Goal: Task Accomplishment & Management: Manage account settings

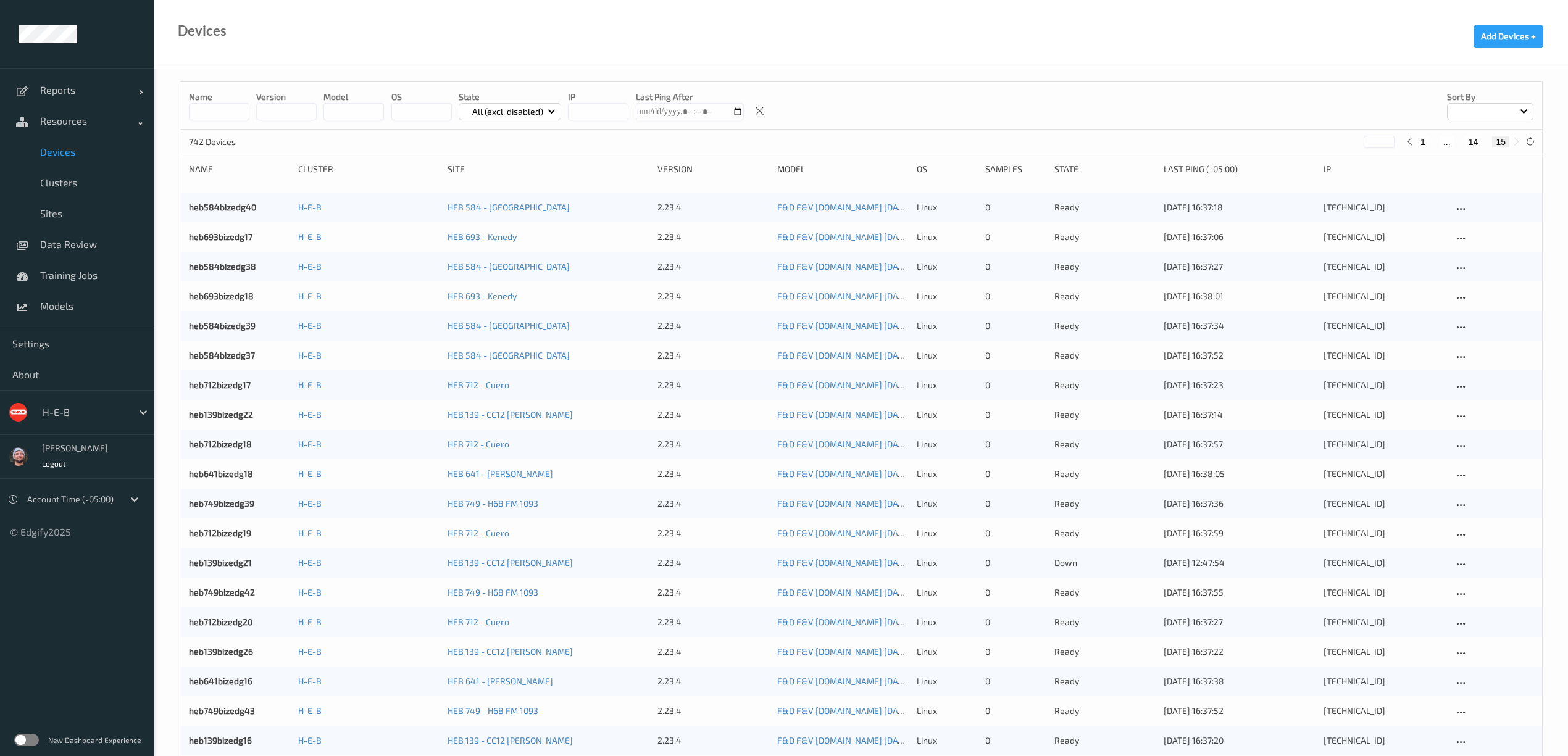
scroll to position [707, 0]
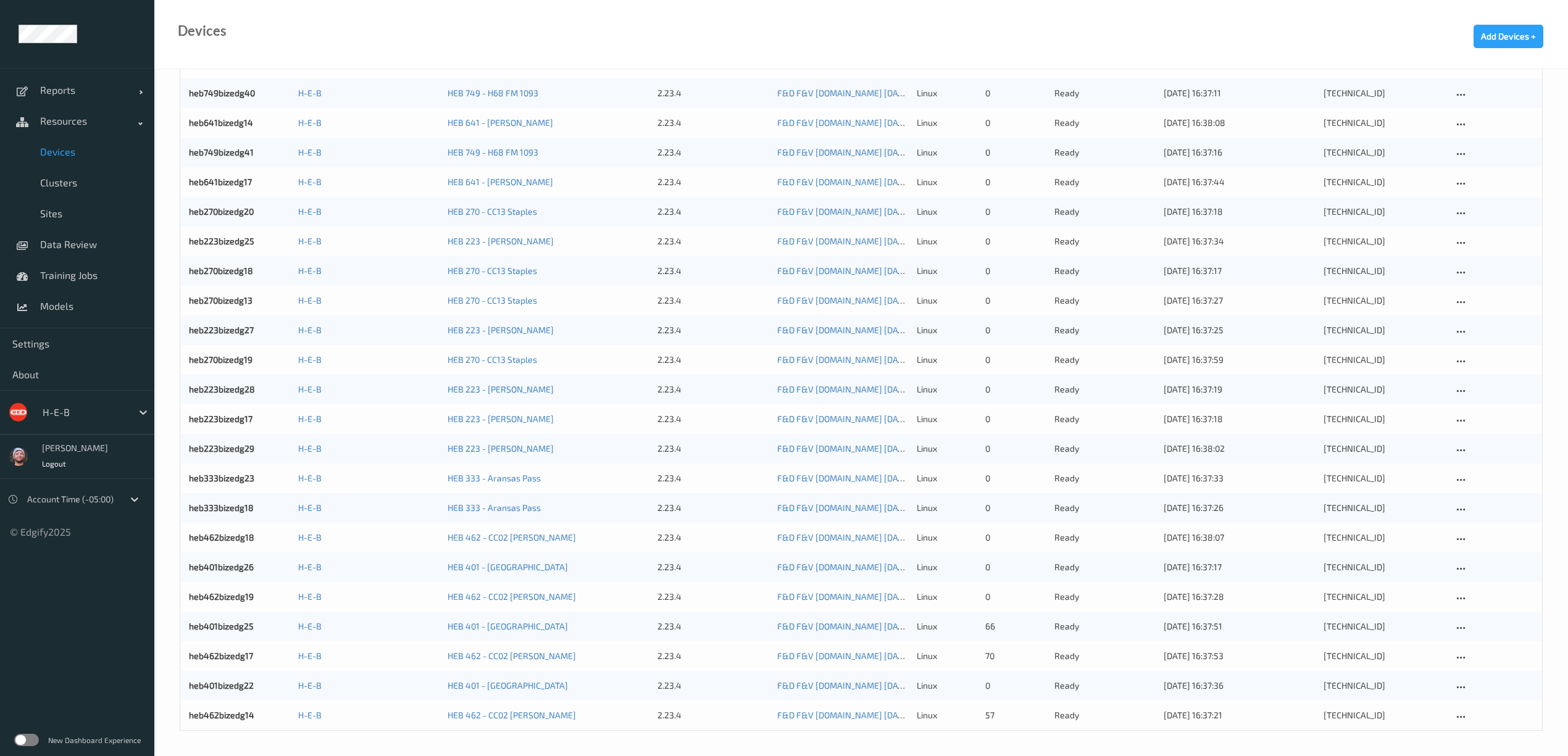
click at [507, 31] on div "Devices Add Devices +" at bounding box center [861, 34] width 1414 height 69
click at [98, 253] on link "Data Review" at bounding box center [77, 244] width 154 height 31
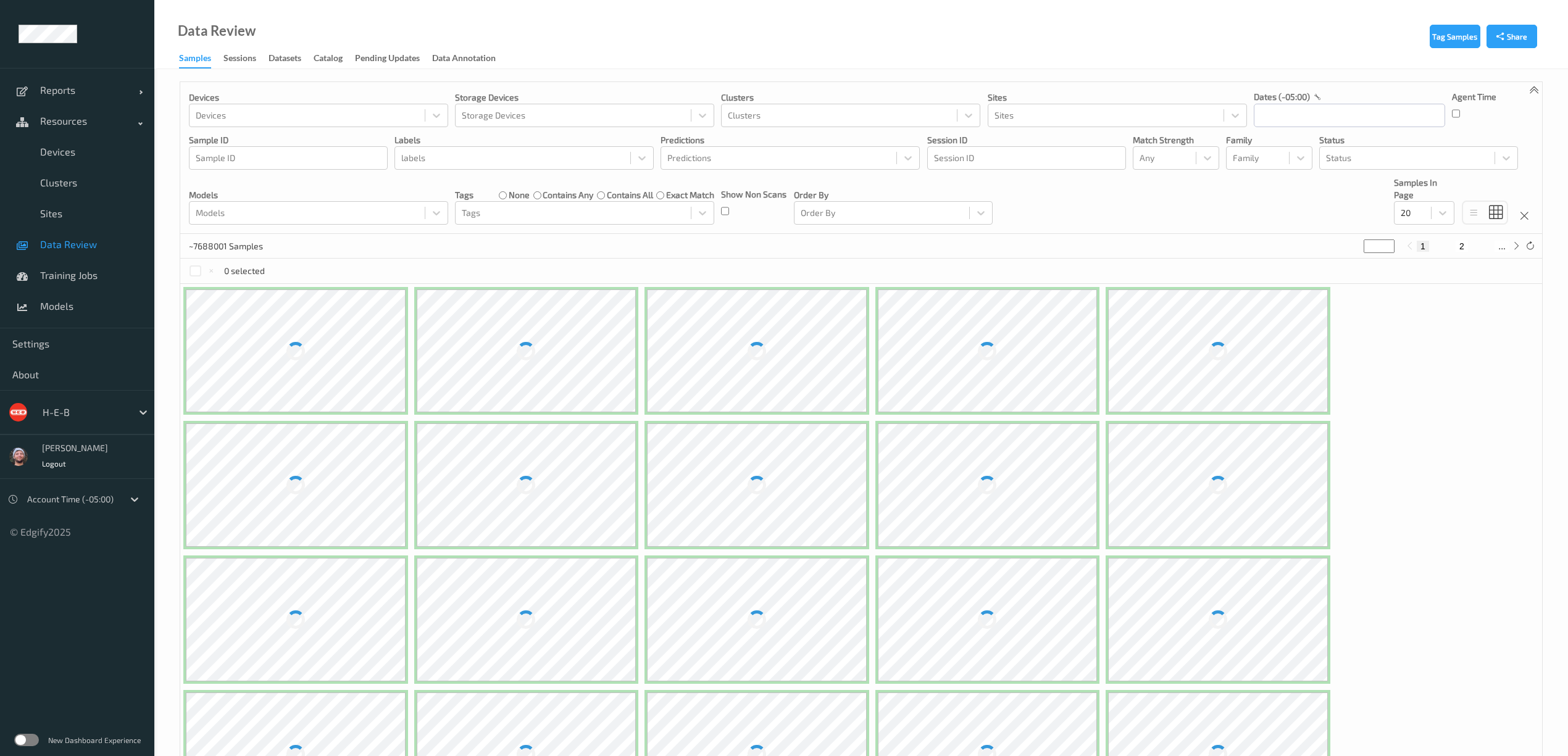
click at [62, 402] on div "H-E-B" at bounding box center [84, 412] width 96 height 20
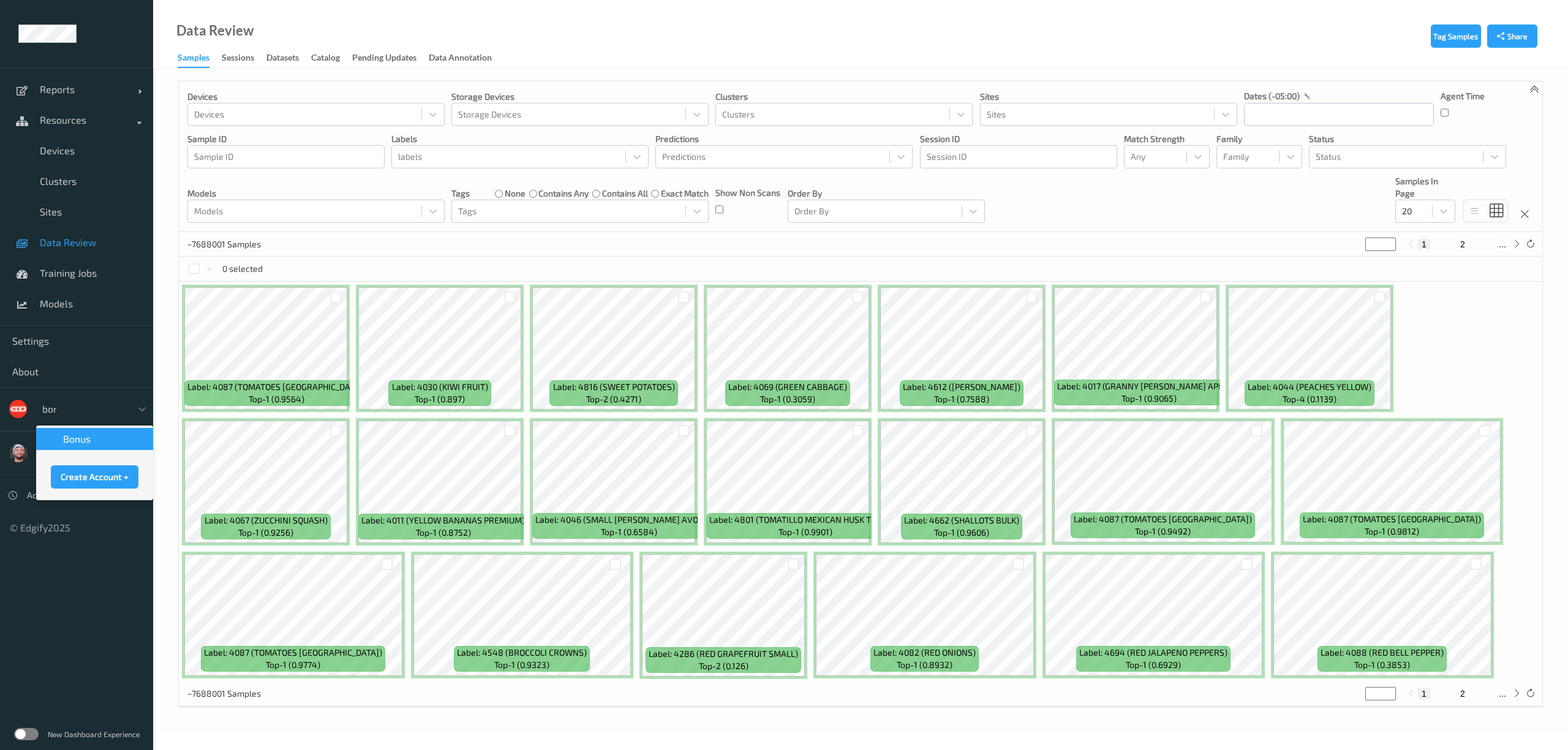
type input "bonu"
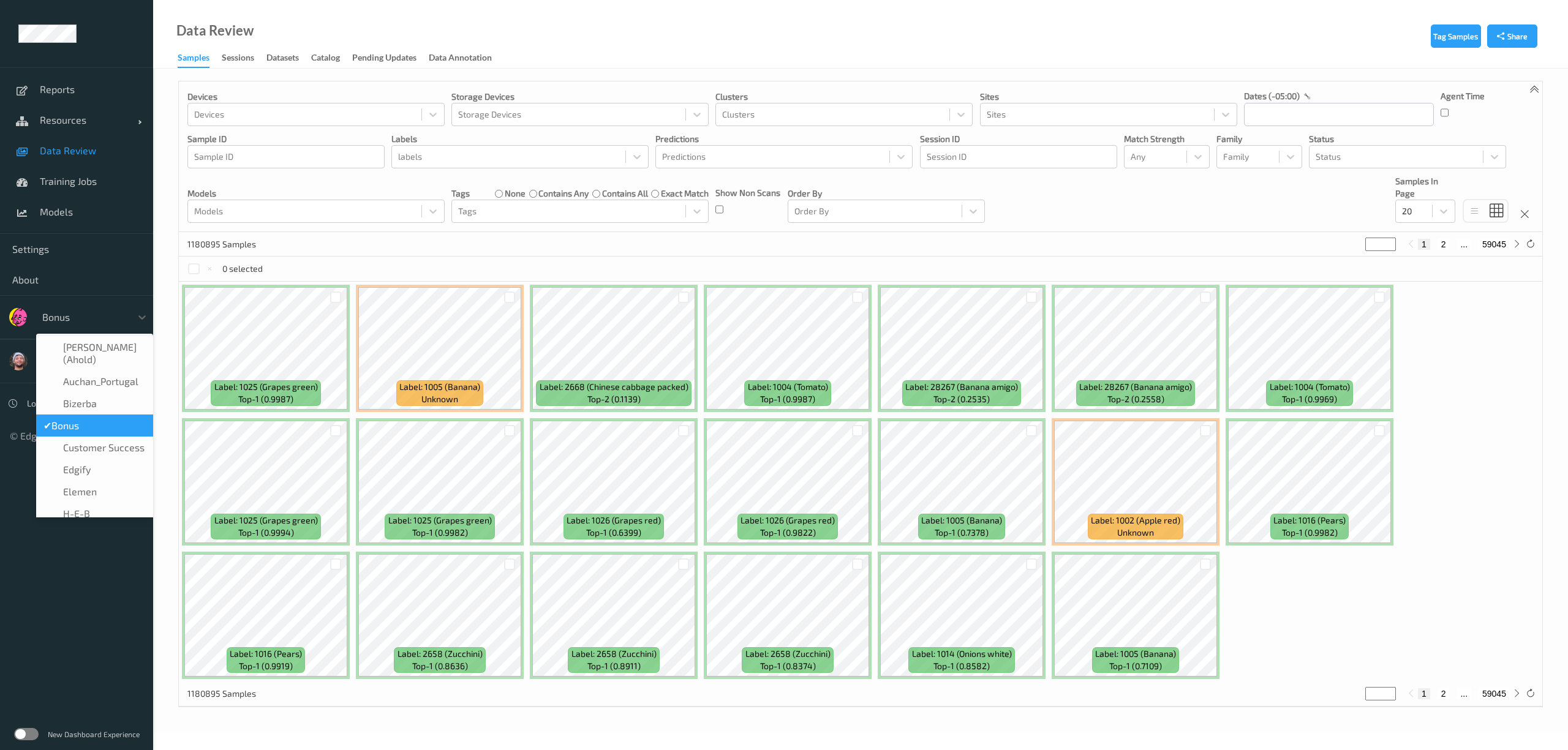
click at [98, 317] on div at bounding box center [83, 317] width 83 height 14
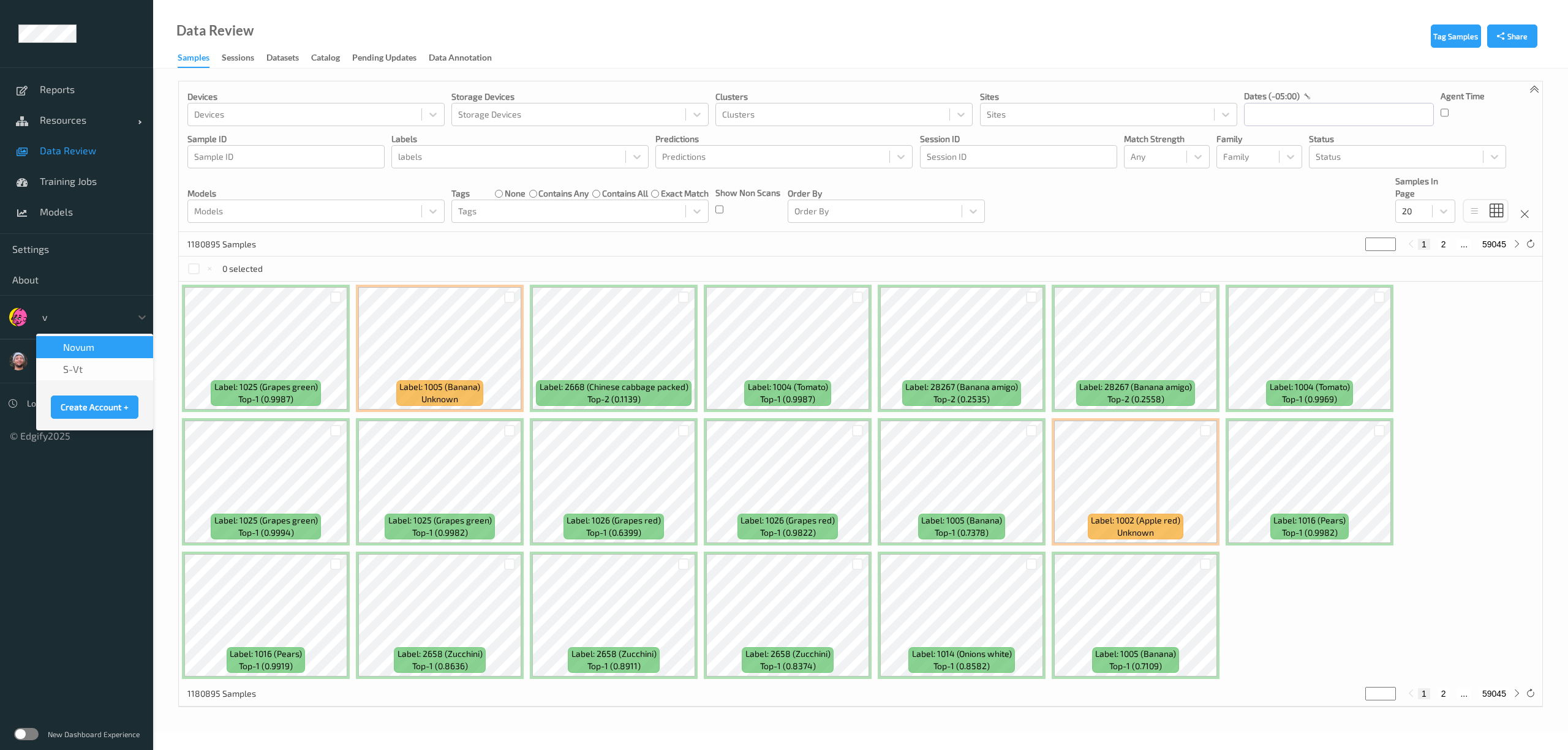
type input "vt"
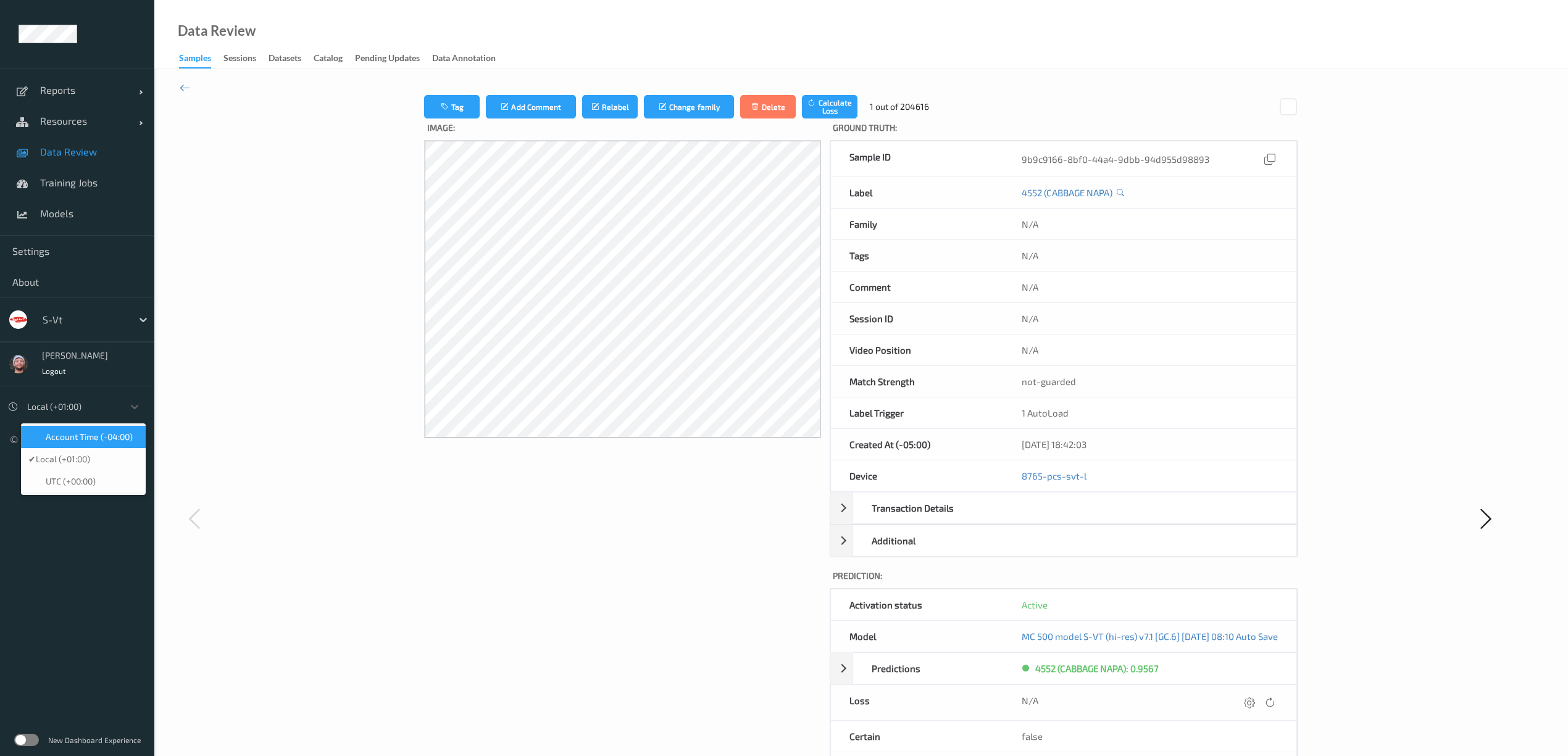
click at [77, 414] on div at bounding box center [72, 406] width 90 height 15
click at [86, 439] on span "Account Time (-04:00)" at bounding box center [89, 437] width 87 height 12
click at [88, 168] on link "Training Jobs" at bounding box center [77, 182] width 154 height 31
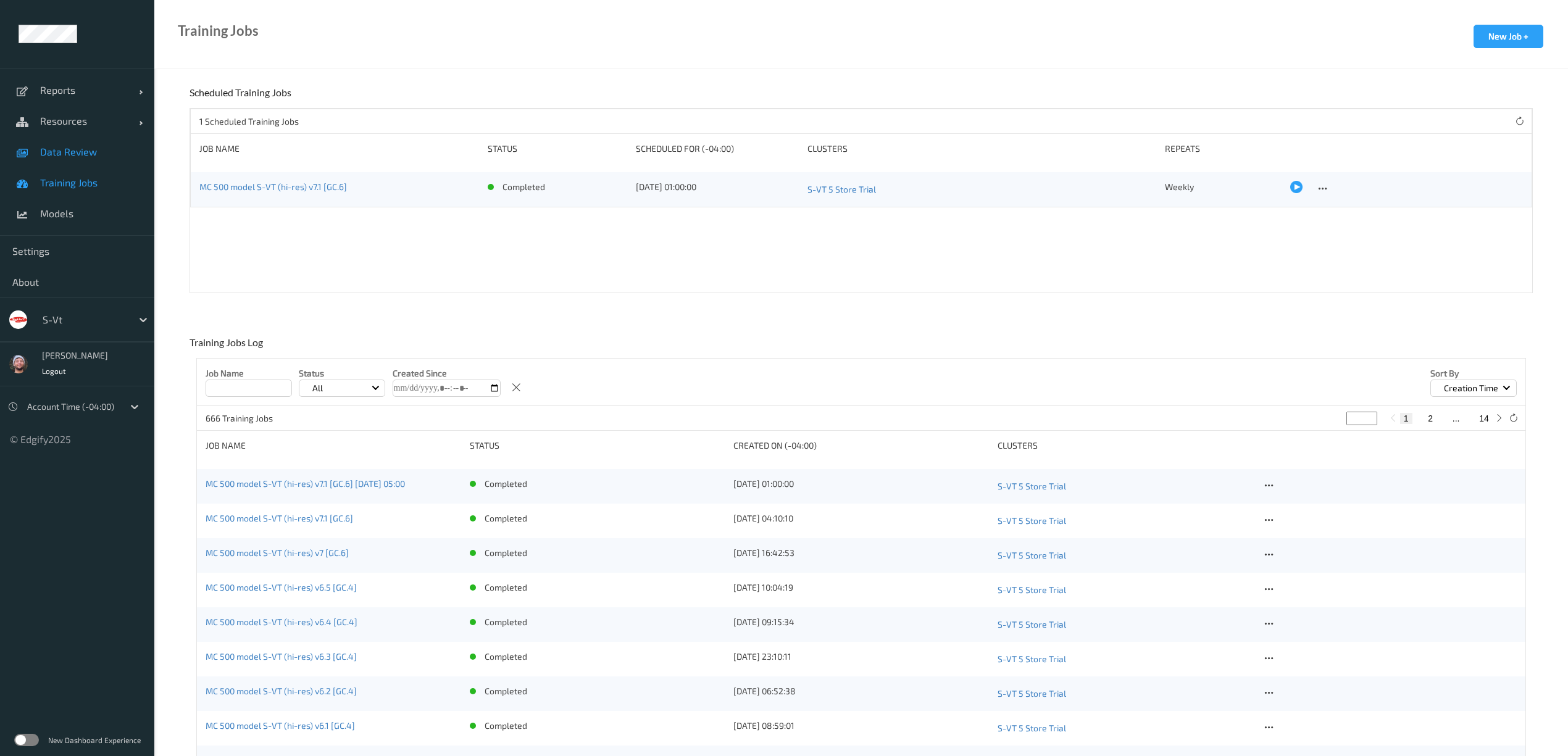
click at [84, 156] on span "Data Review" at bounding box center [91, 151] width 102 height 12
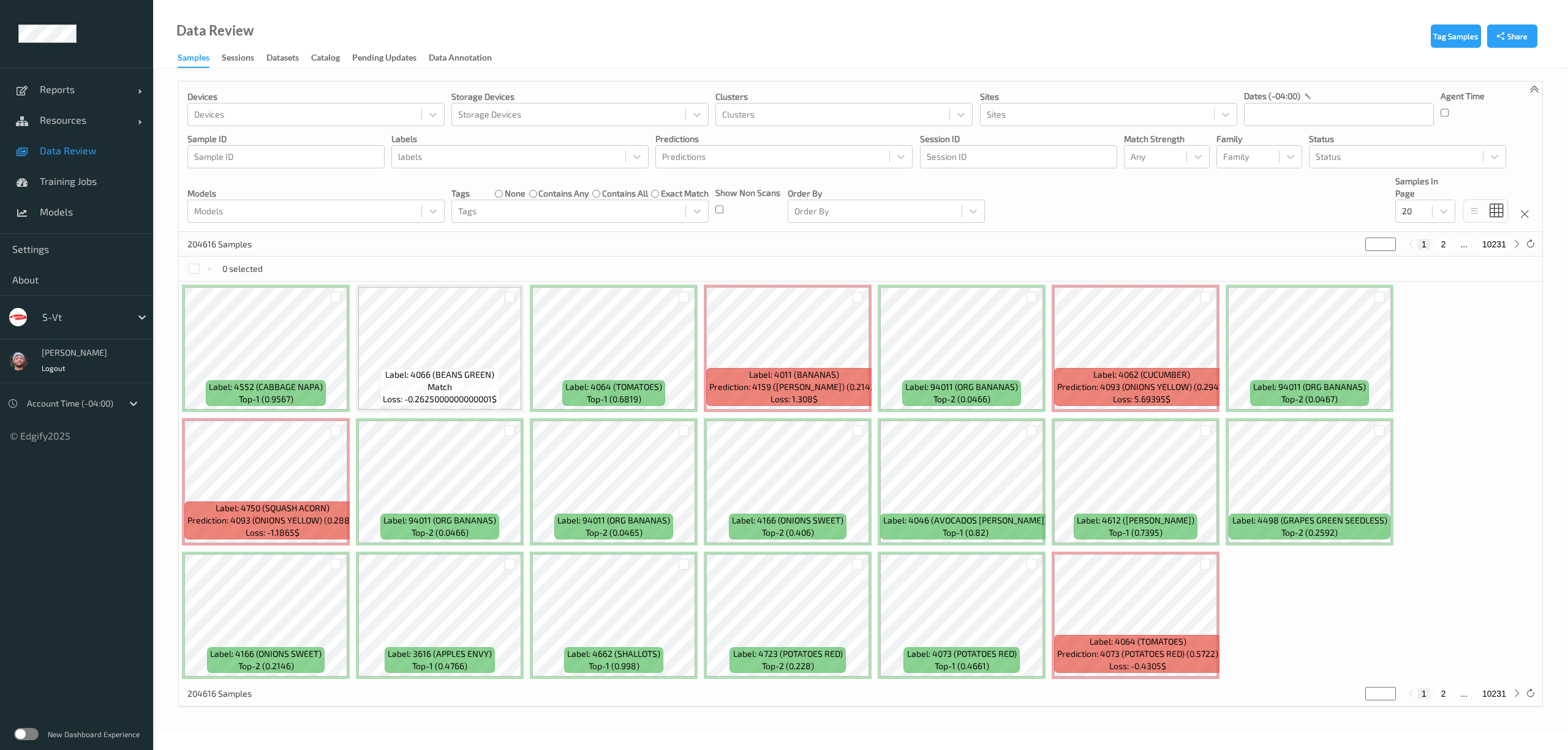
click at [79, 318] on div at bounding box center [83, 317] width 83 height 14
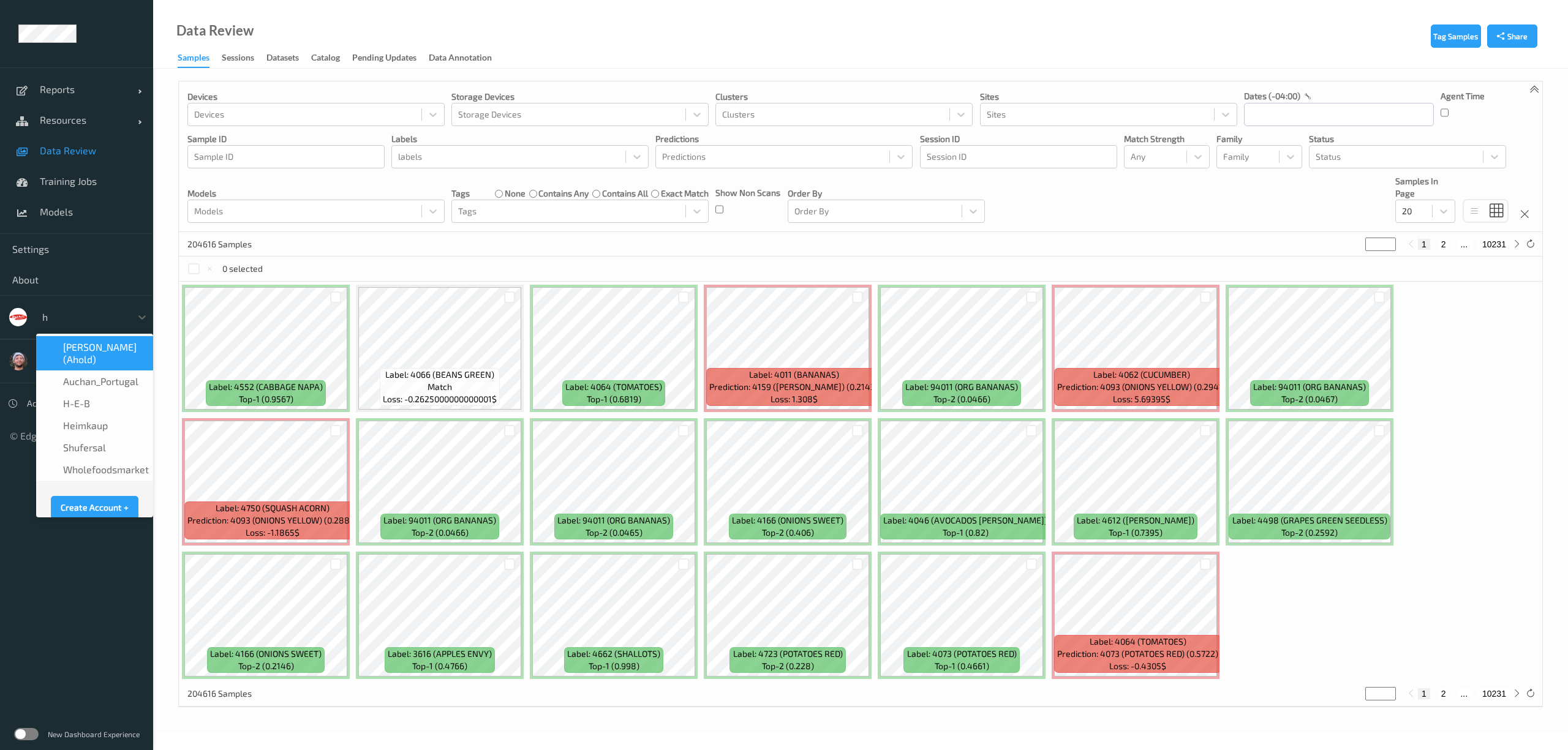
type input "h-"
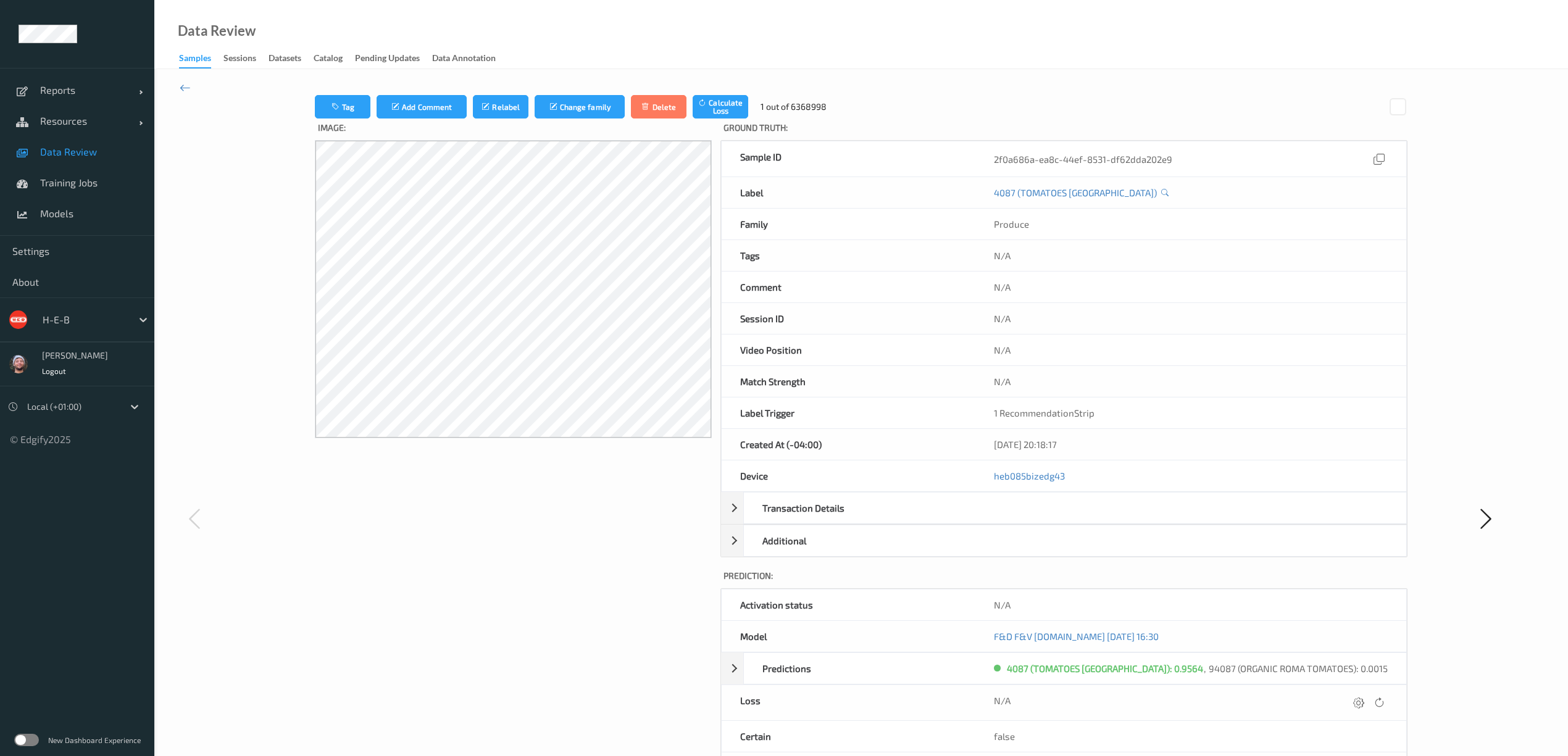
click at [74, 413] on div at bounding box center [72, 406] width 90 height 15
click at [79, 439] on span "Account Time (-05:00)" at bounding box center [89, 437] width 86 height 12
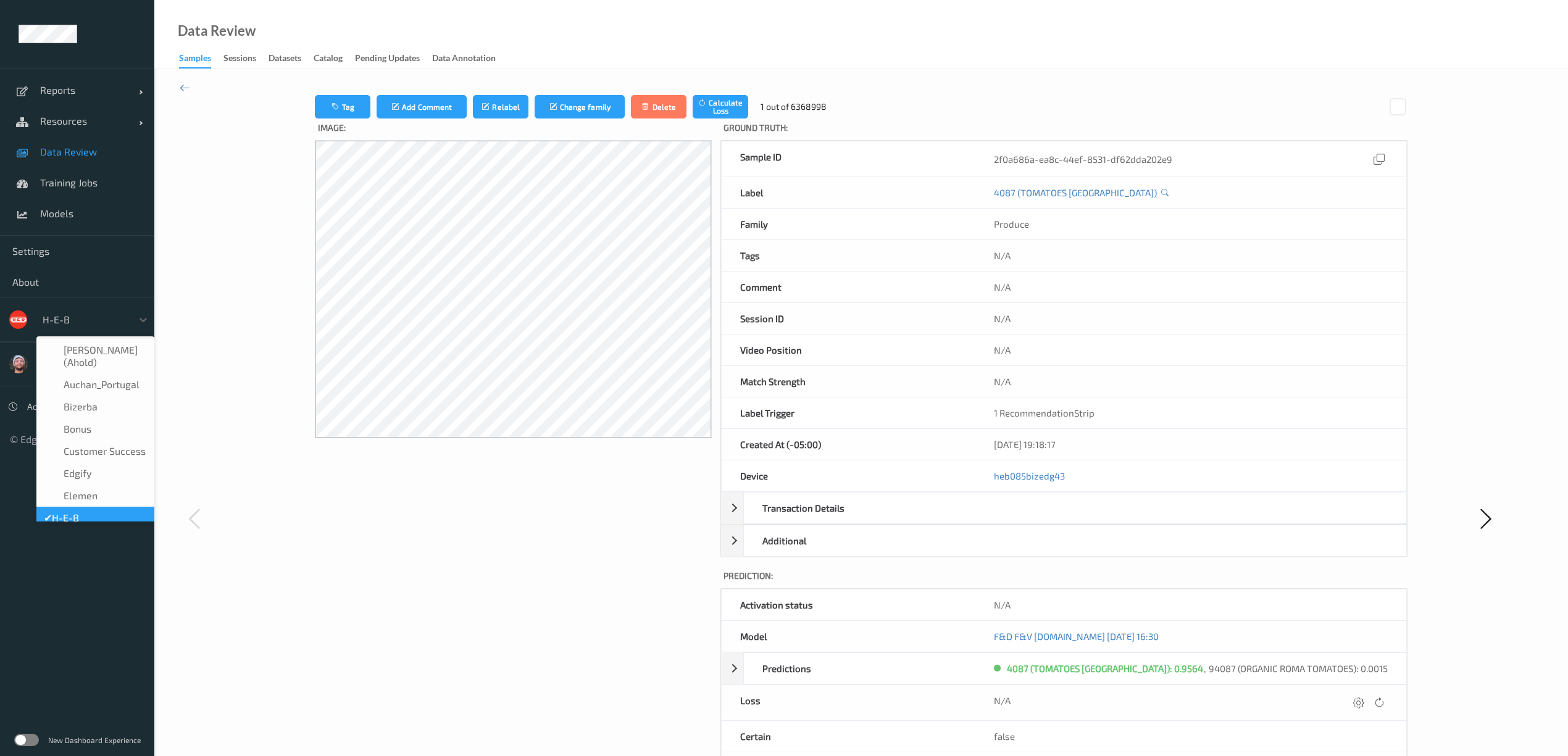
click at [77, 317] on div at bounding box center [84, 319] width 83 height 15
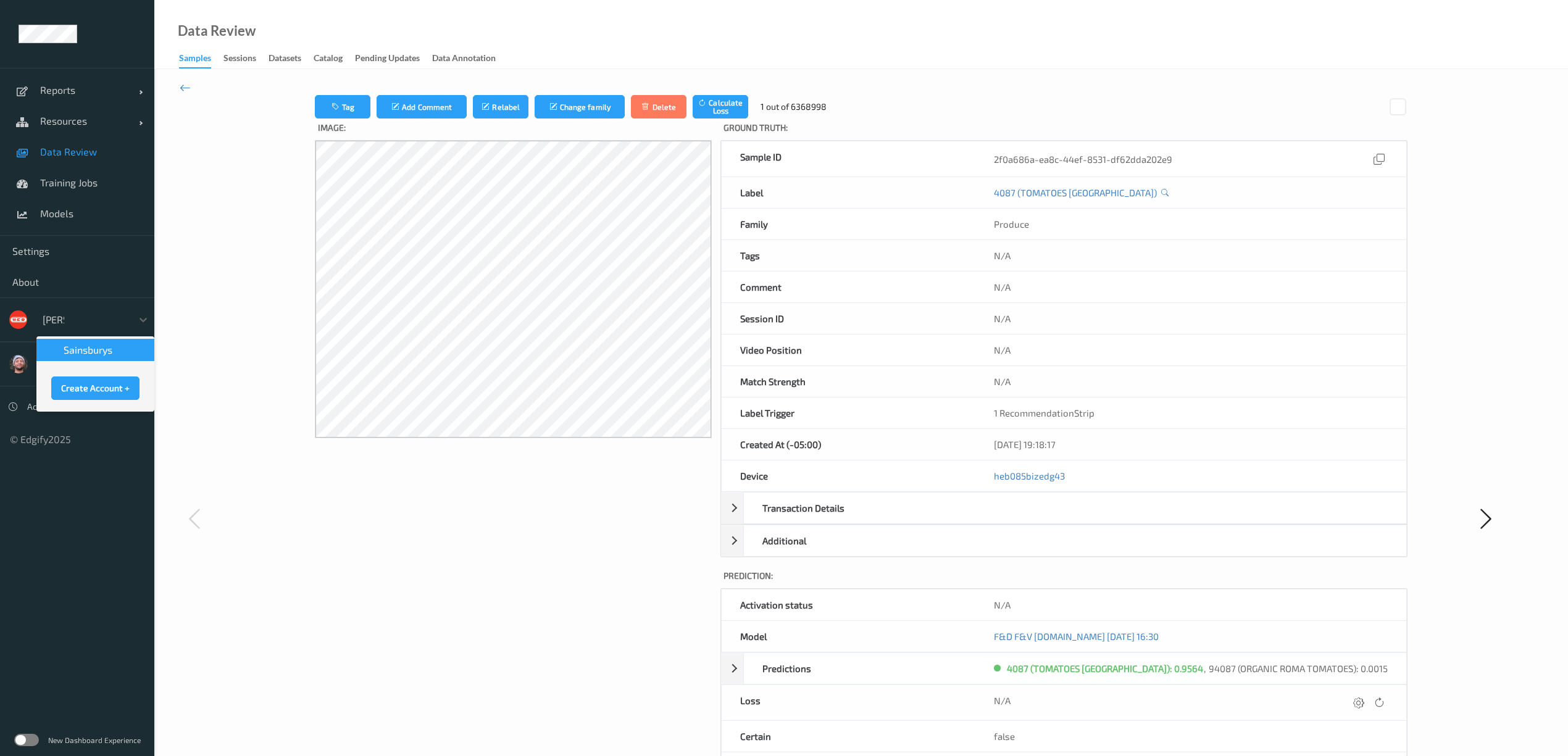
type input "sains"
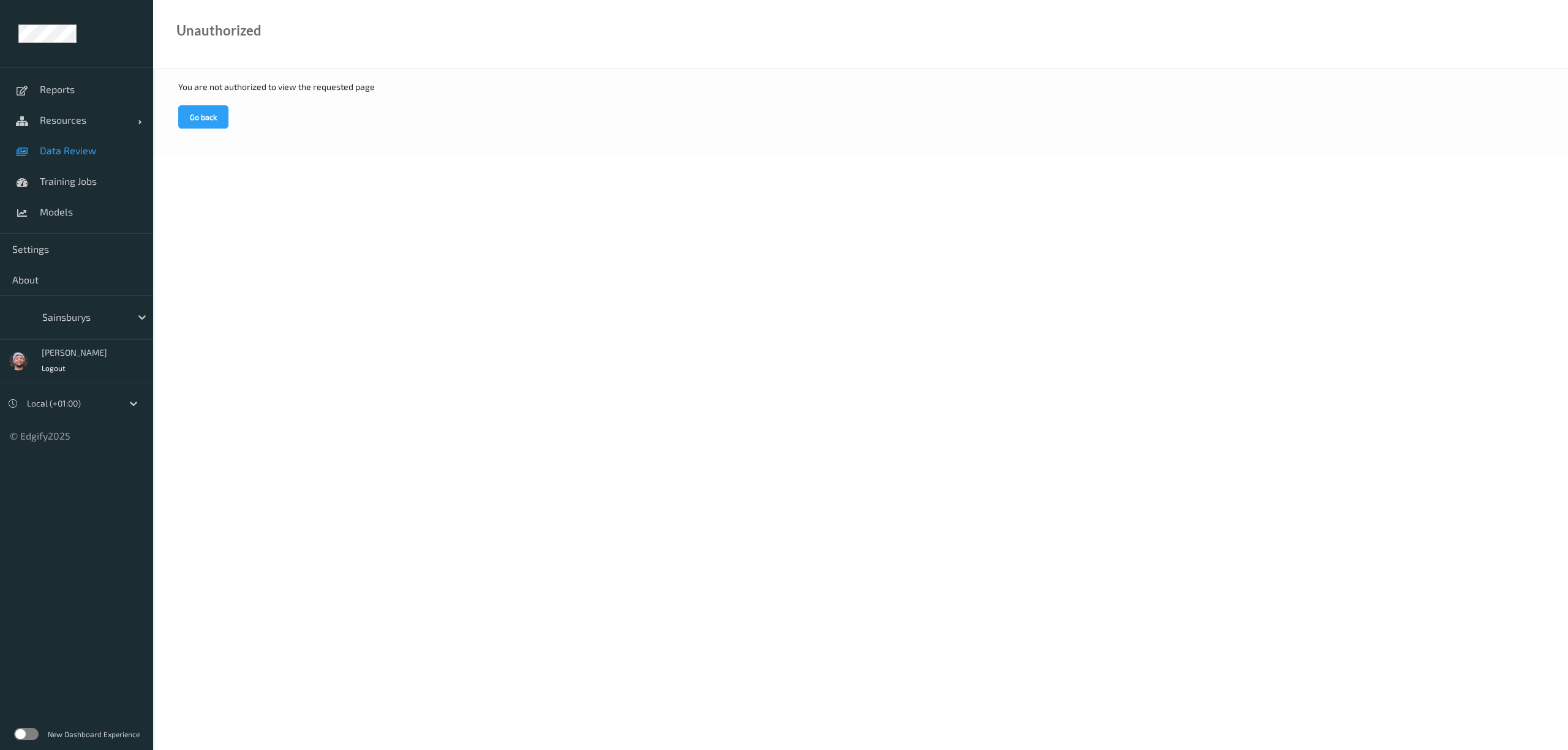
click at [105, 145] on span "Data Review" at bounding box center [90, 150] width 101 height 12
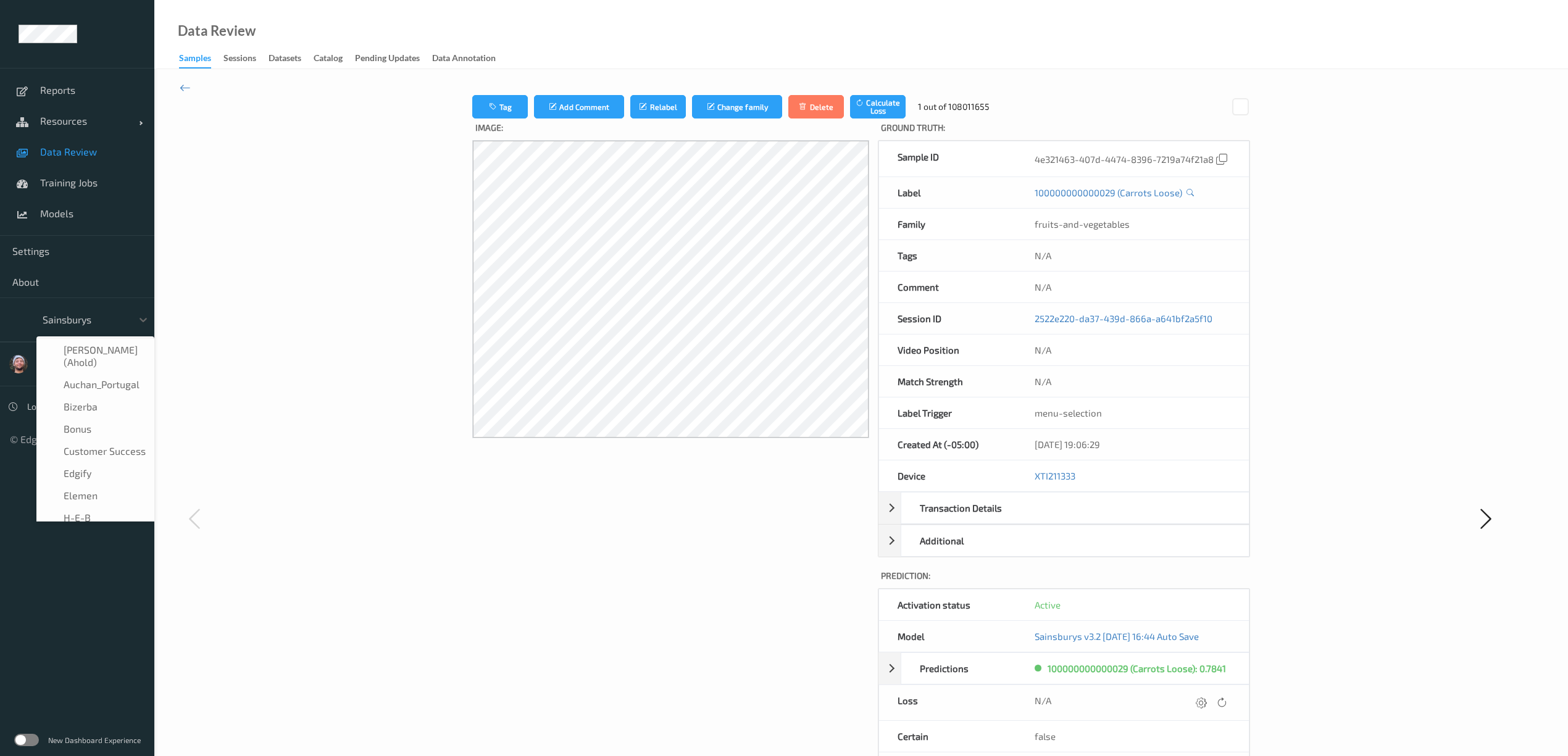
click at [81, 314] on div at bounding box center [84, 319] width 83 height 15
type input "s"
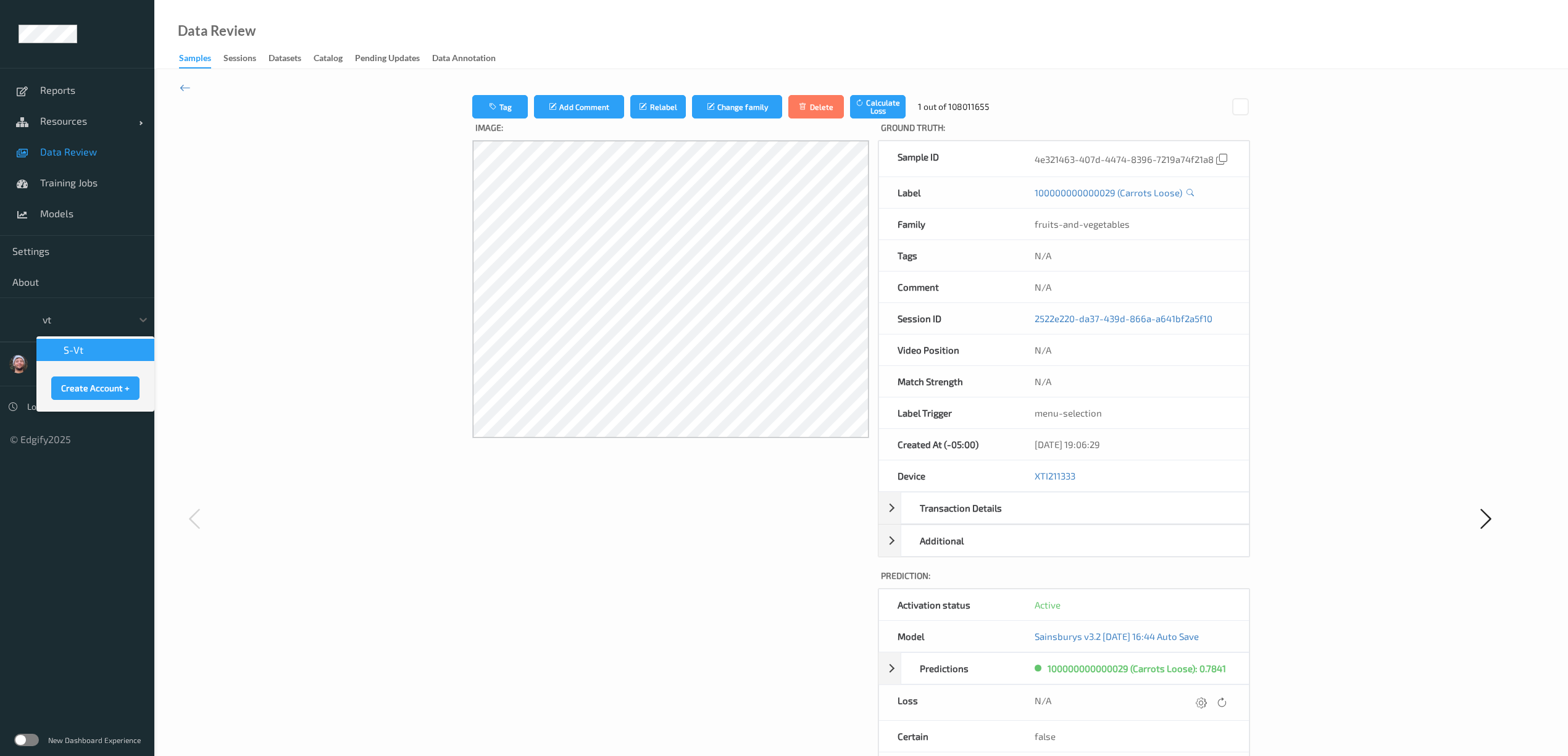
type input "vt"
click at [34, 337] on div "Sainsburys" at bounding box center [77, 320] width 154 height 44
click at [90, 317] on div at bounding box center [84, 319] width 83 height 15
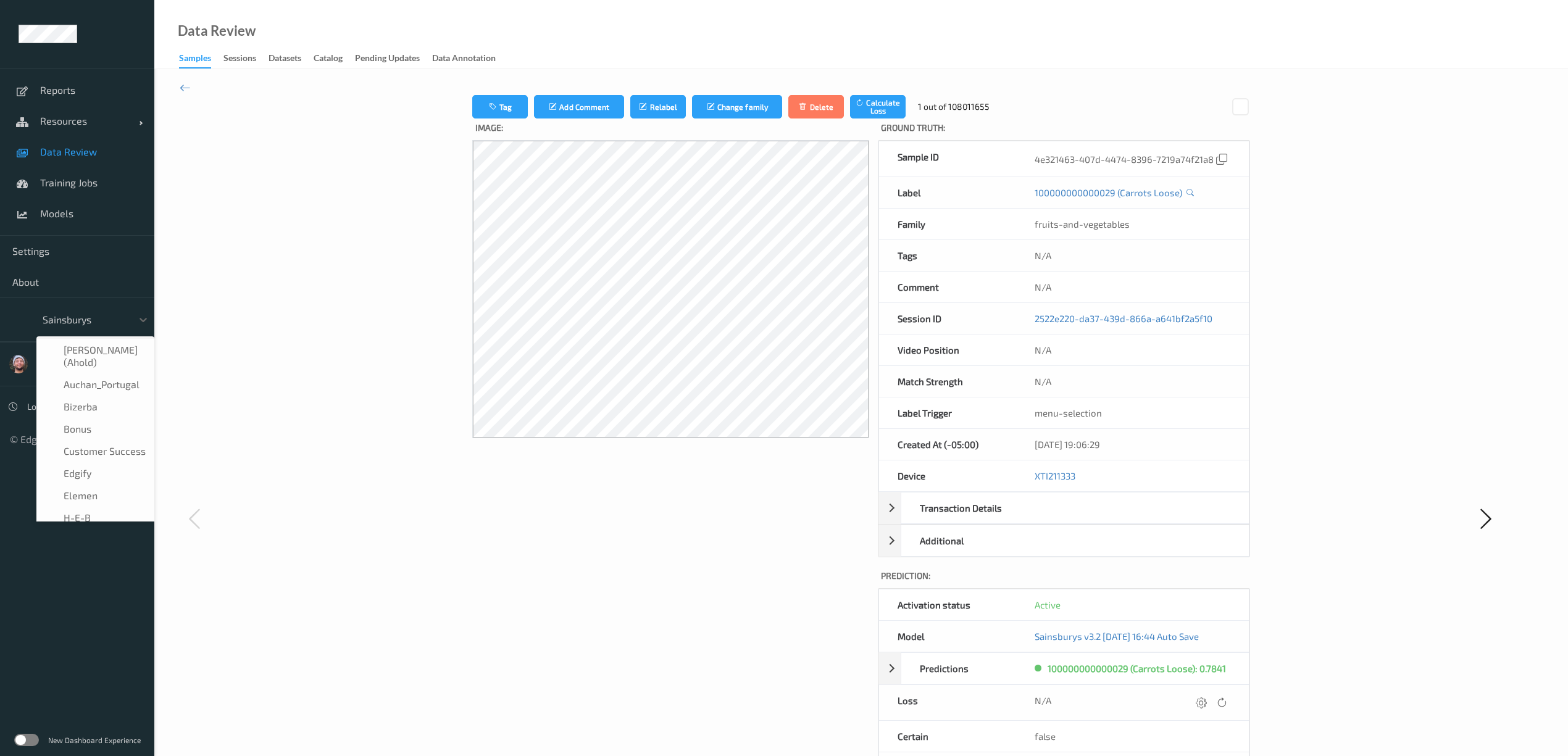
scroll to position [148, 0]
click at [106, 383] on div "Heimkaup" at bounding box center [95, 392] width 118 height 22
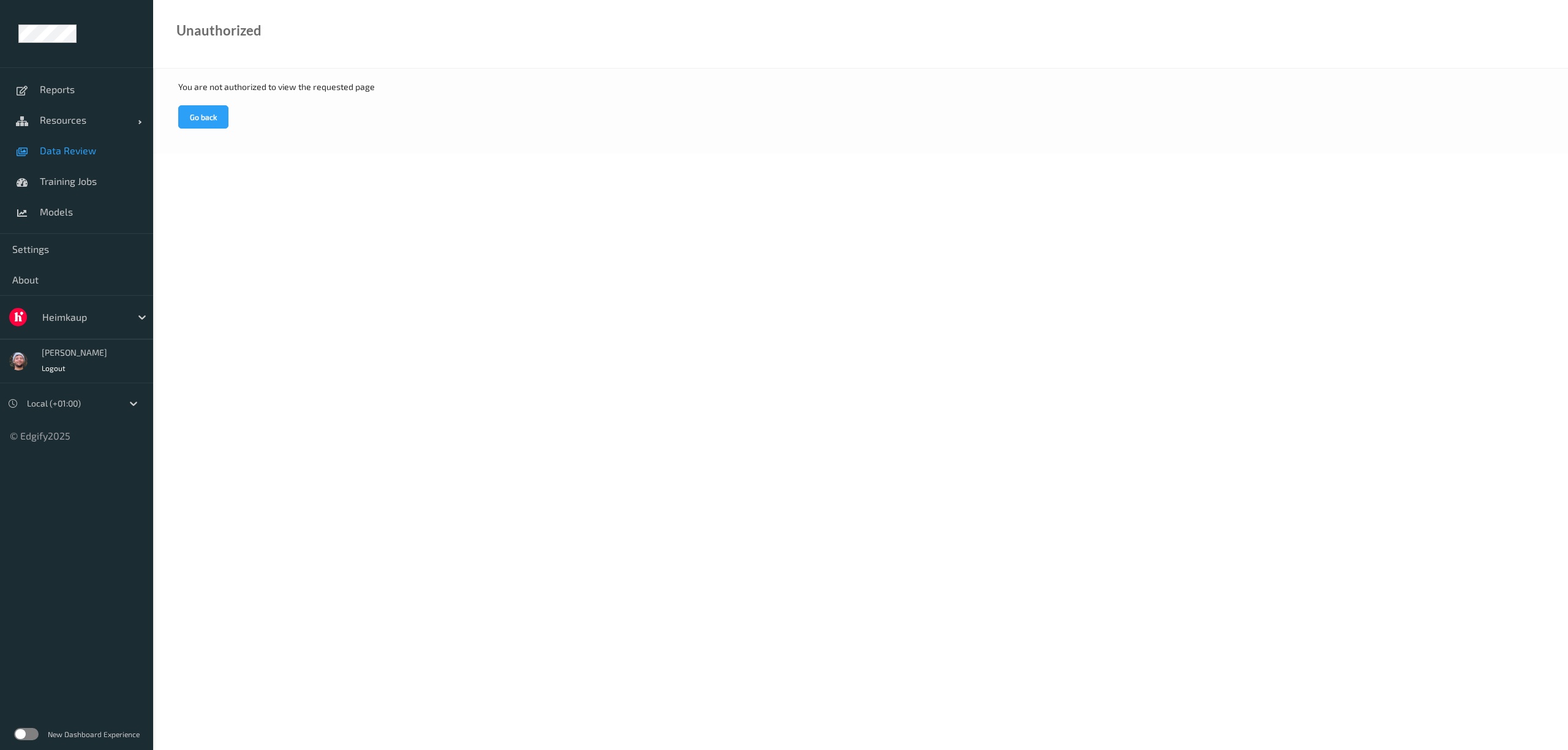
click at [98, 147] on span "Data Review" at bounding box center [90, 150] width 101 height 12
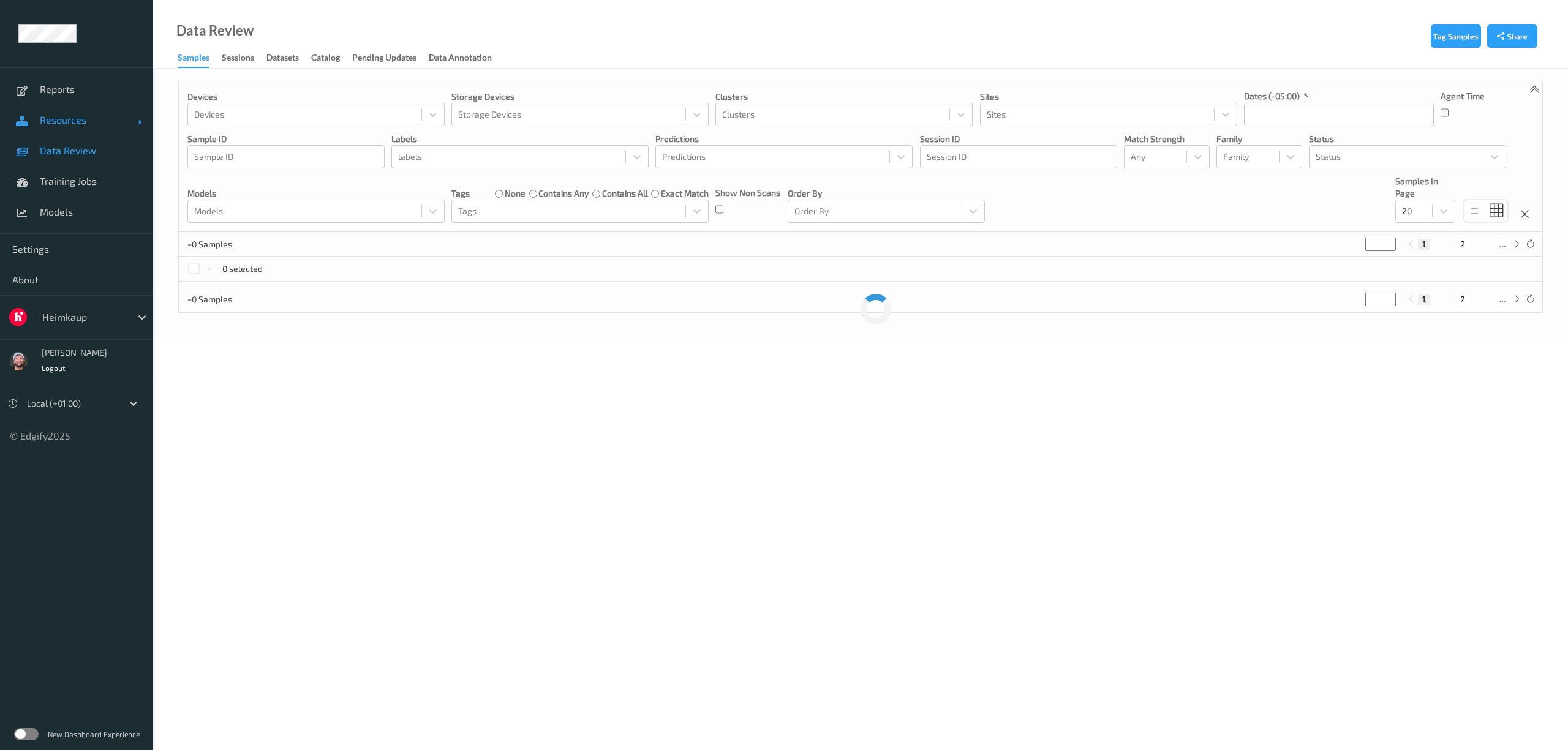
click at [94, 122] on span "Resources" at bounding box center [89, 120] width 98 height 12
click at [84, 270] on span "Training Jobs" at bounding box center [90, 273] width 101 height 12
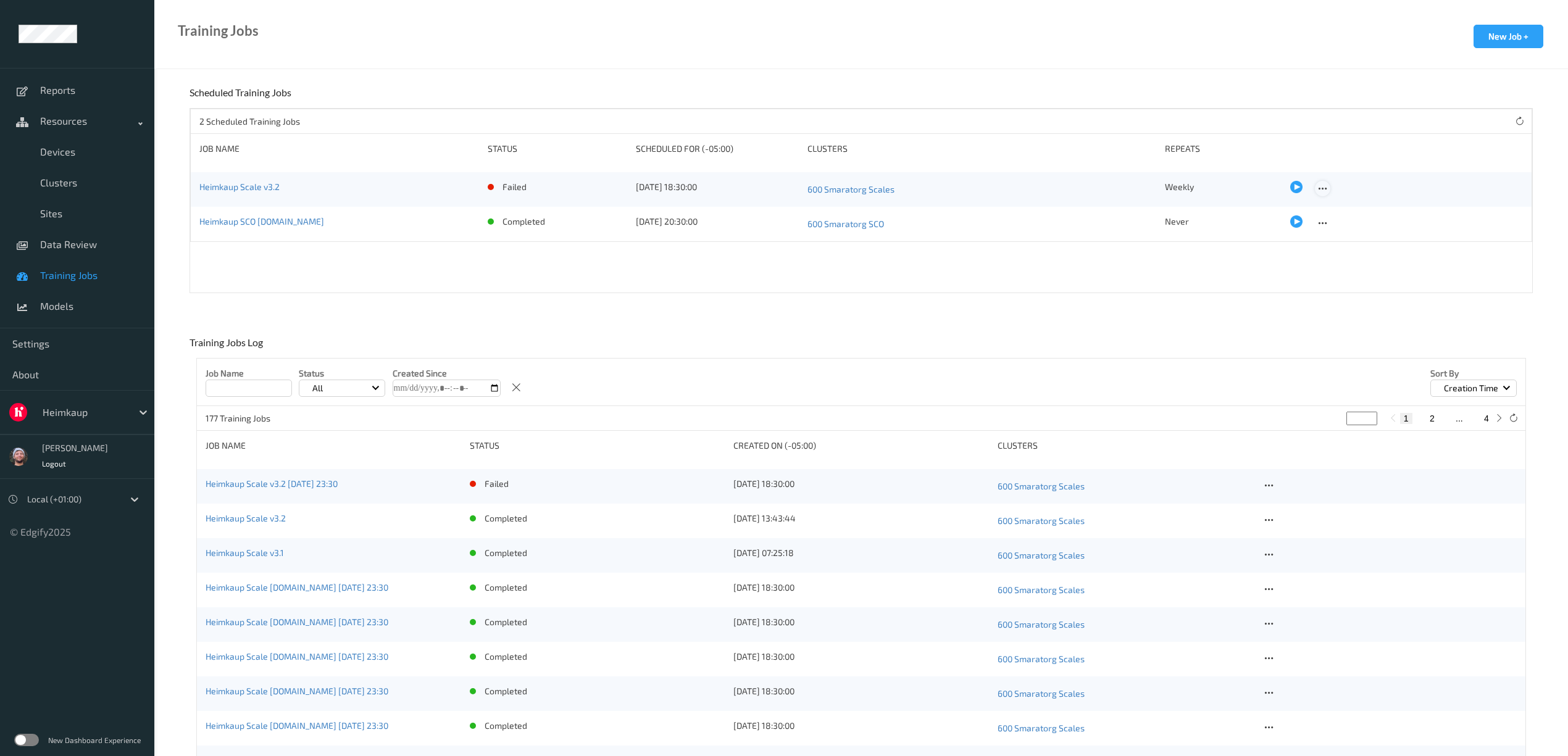
click at [1317, 190] on icon at bounding box center [1322, 189] width 11 height 11
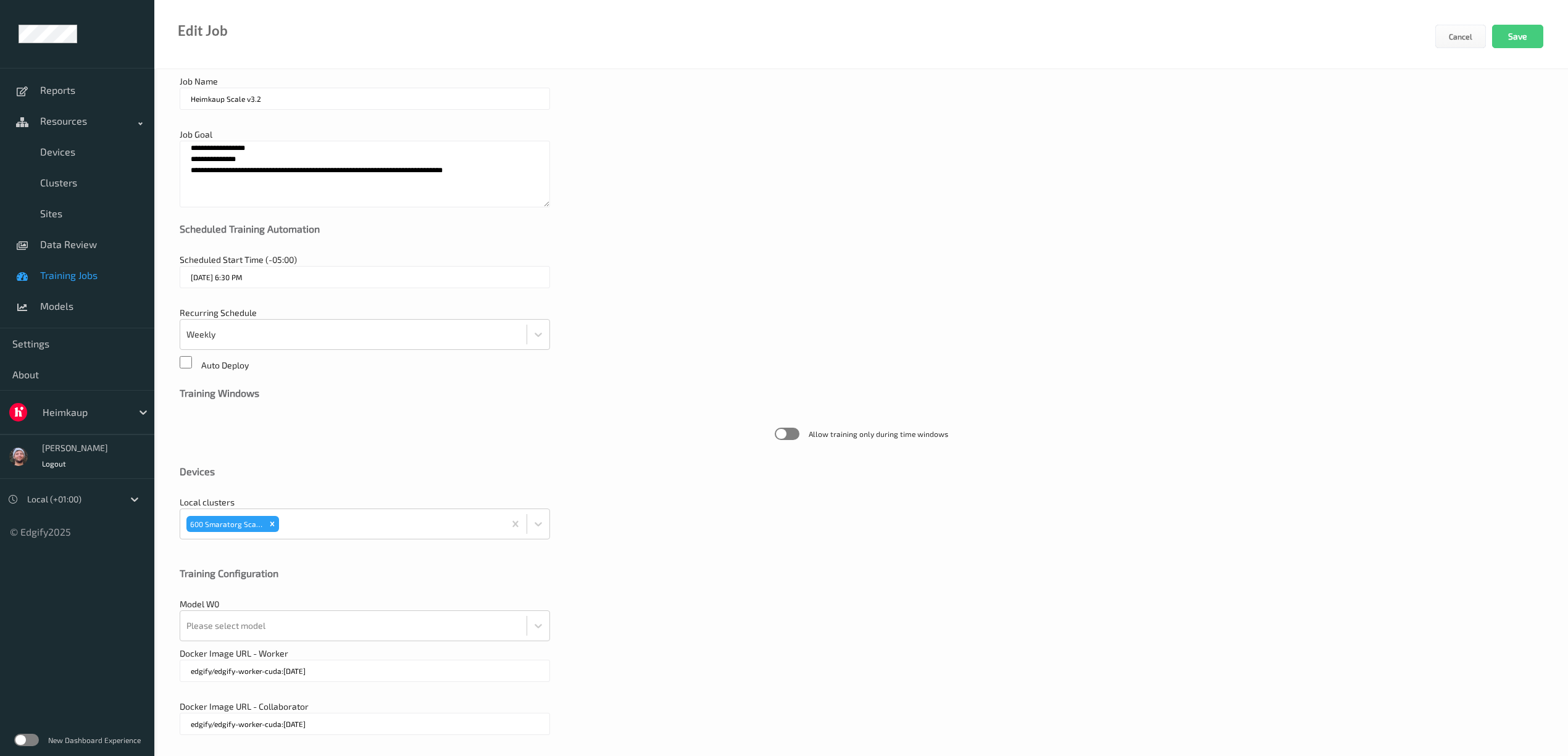
scroll to position [95, 0]
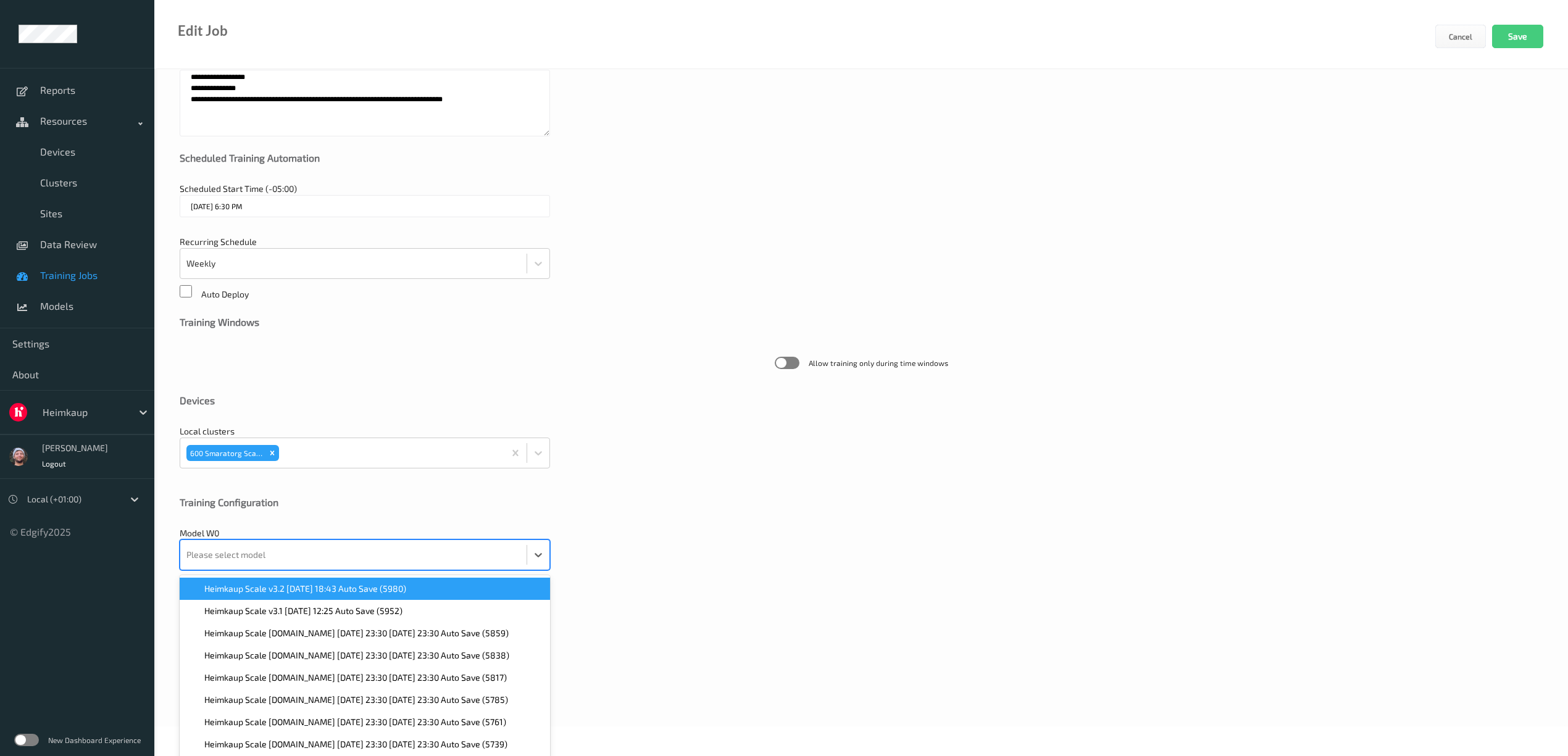
click at [318, 570] on div "option Heimkaup Scale v3.2 2025-09-26 18:43 Auto Save (5980) focused, 1 of 148.…" at bounding box center [365, 555] width 370 height 31
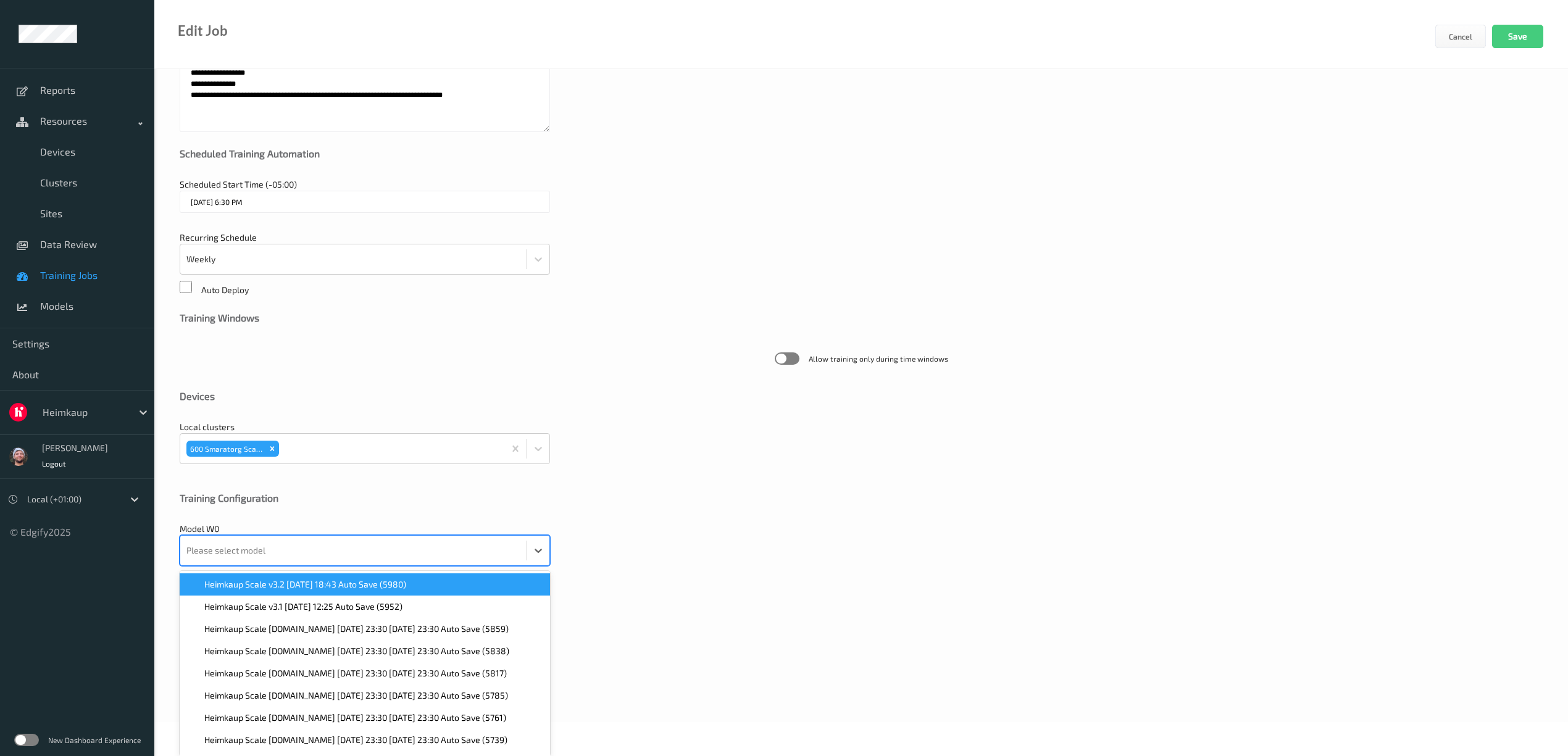
click at [394, 584] on span "Heimkaup Scale v3.2 2025-09-26 18:43 Auto Save (5980)" at bounding box center [305, 584] width 202 height 12
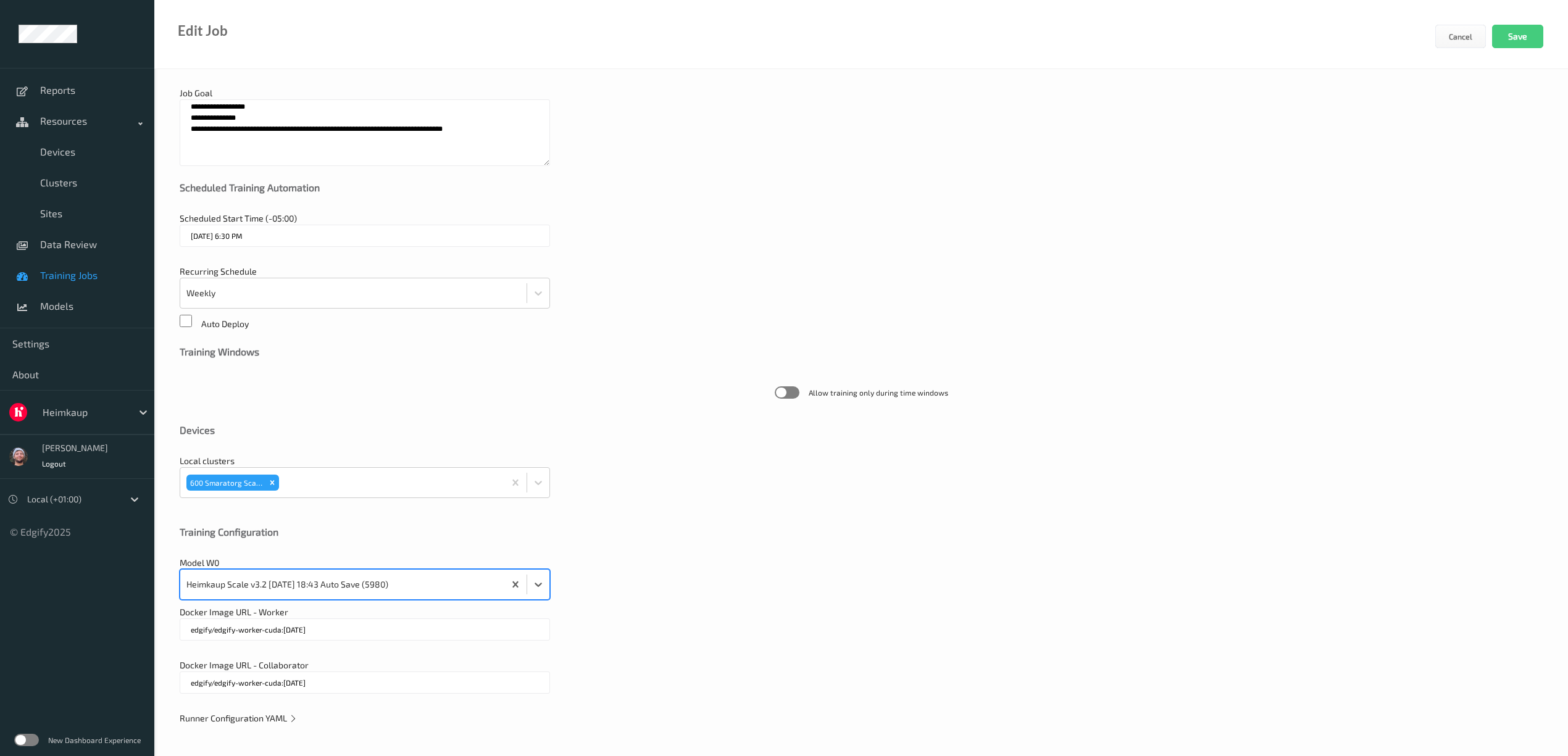
scroll to position [95, 0]
click at [273, 717] on span "Runner Configuration YAML" at bounding box center [239, 718] width 118 height 11
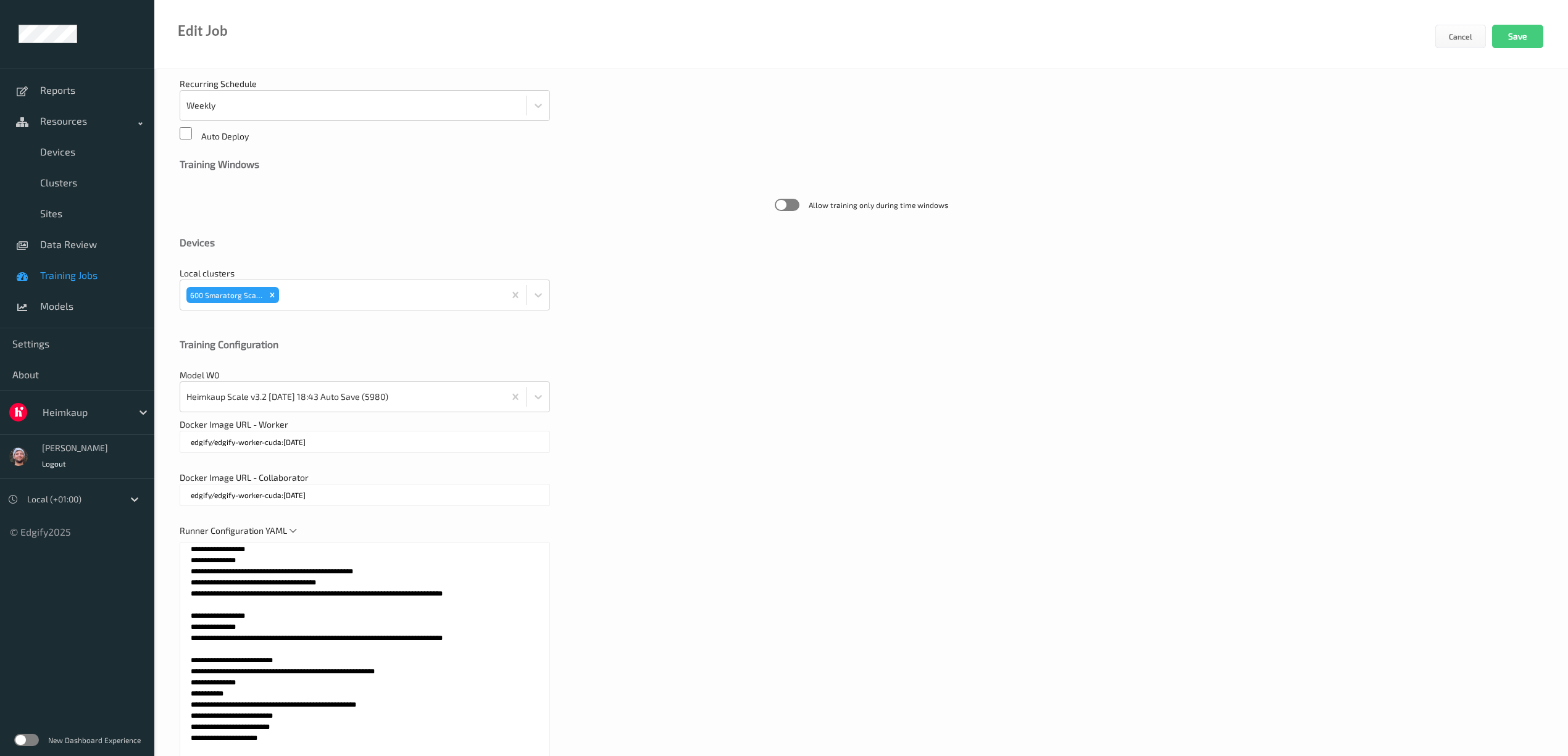
scroll to position [411, 0]
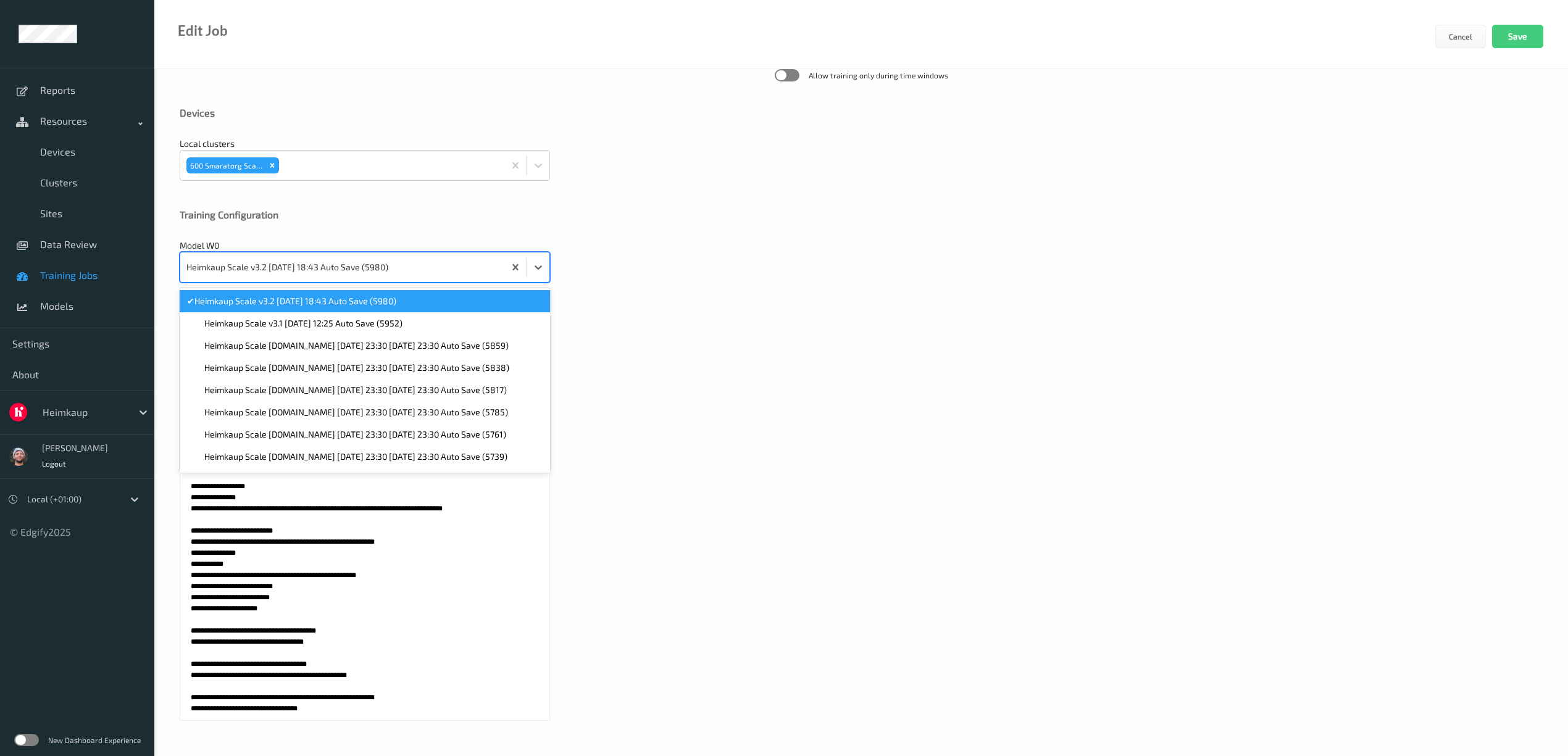
click at [272, 272] on div at bounding box center [342, 267] width 312 height 25
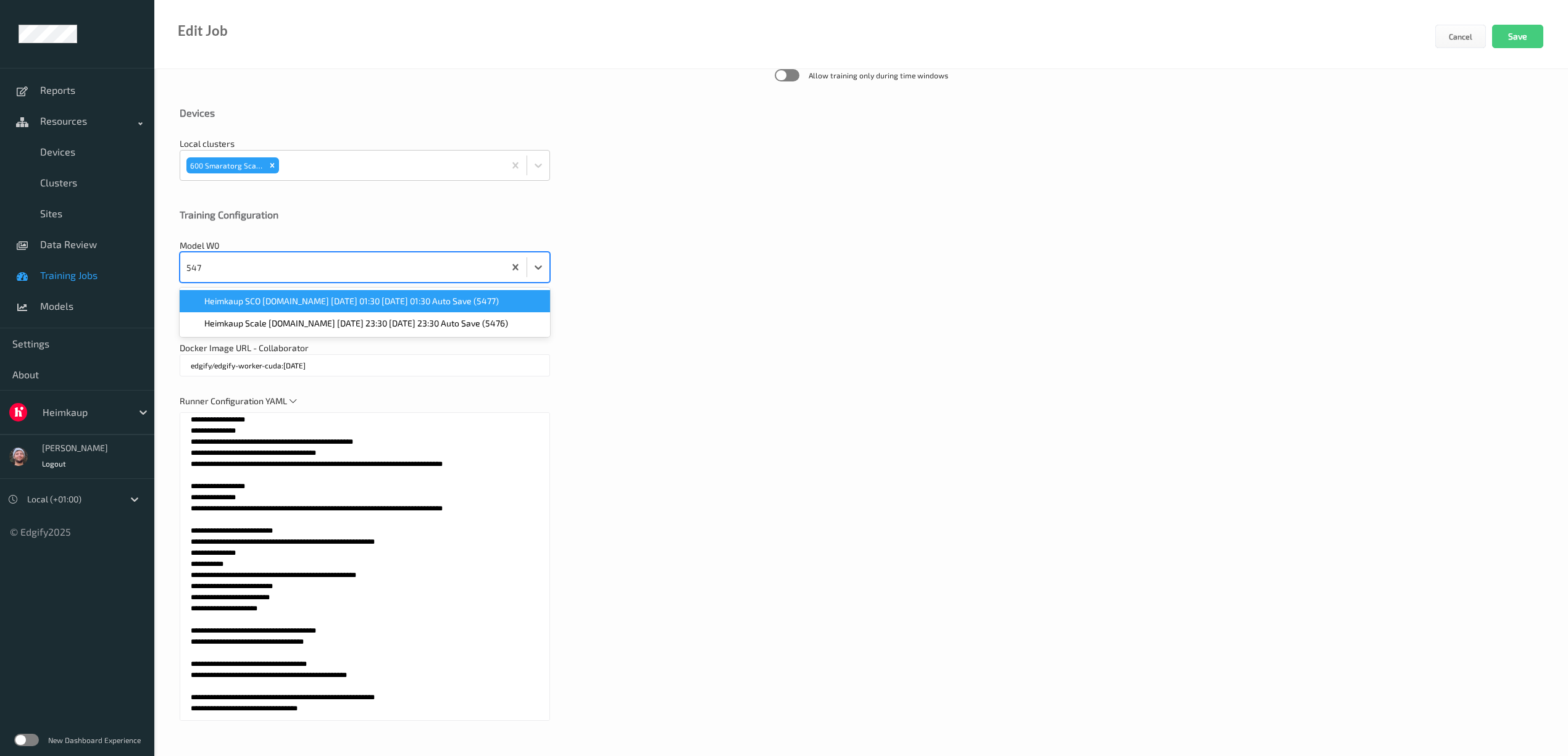
type input "5476"
click at [274, 300] on span "Heimkaup Scale v2.6.ST 2025-05-05 23:30 2025-05-05 23:30 Auto Save (5476)" at bounding box center [356, 301] width 304 height 12
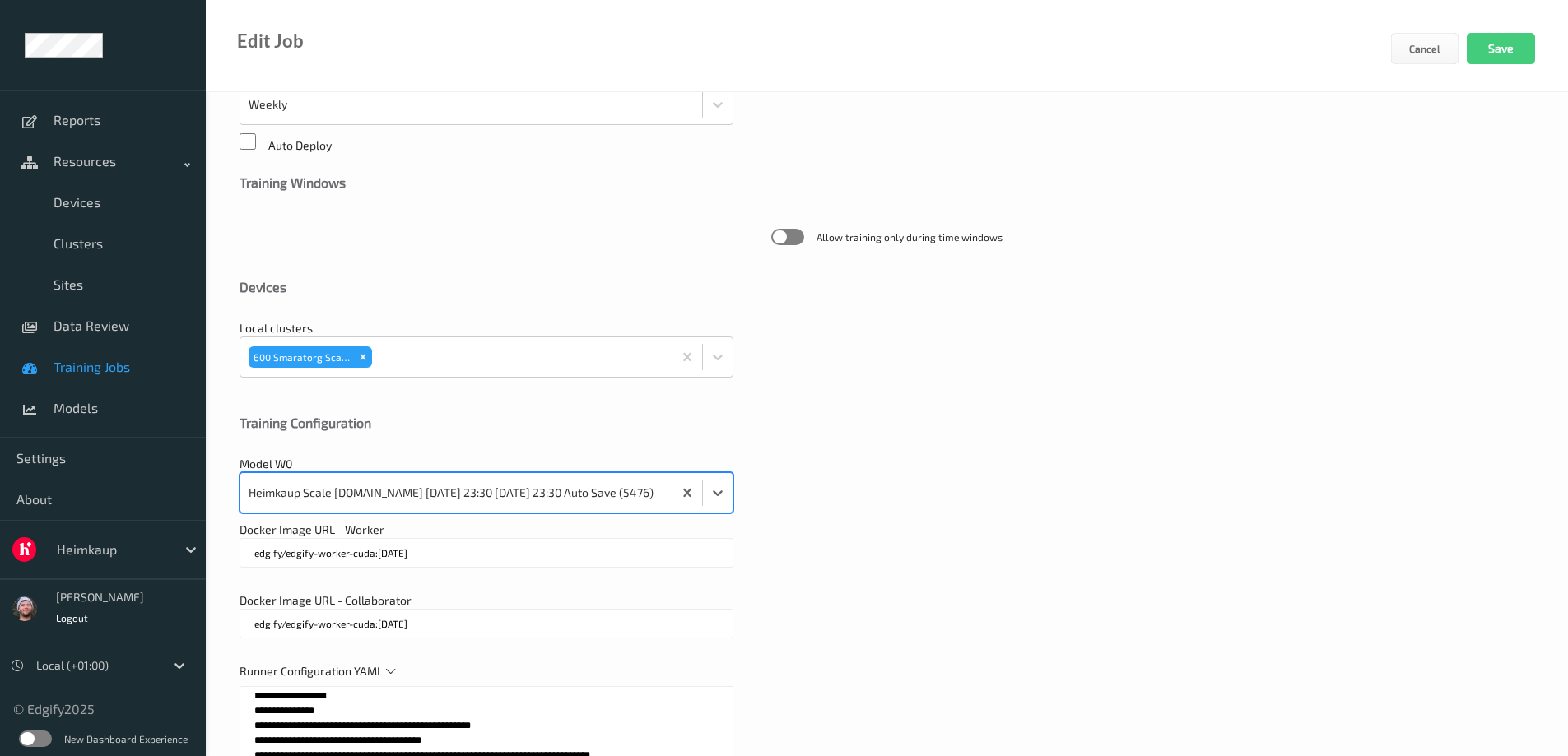
scroll to position [247, 0]
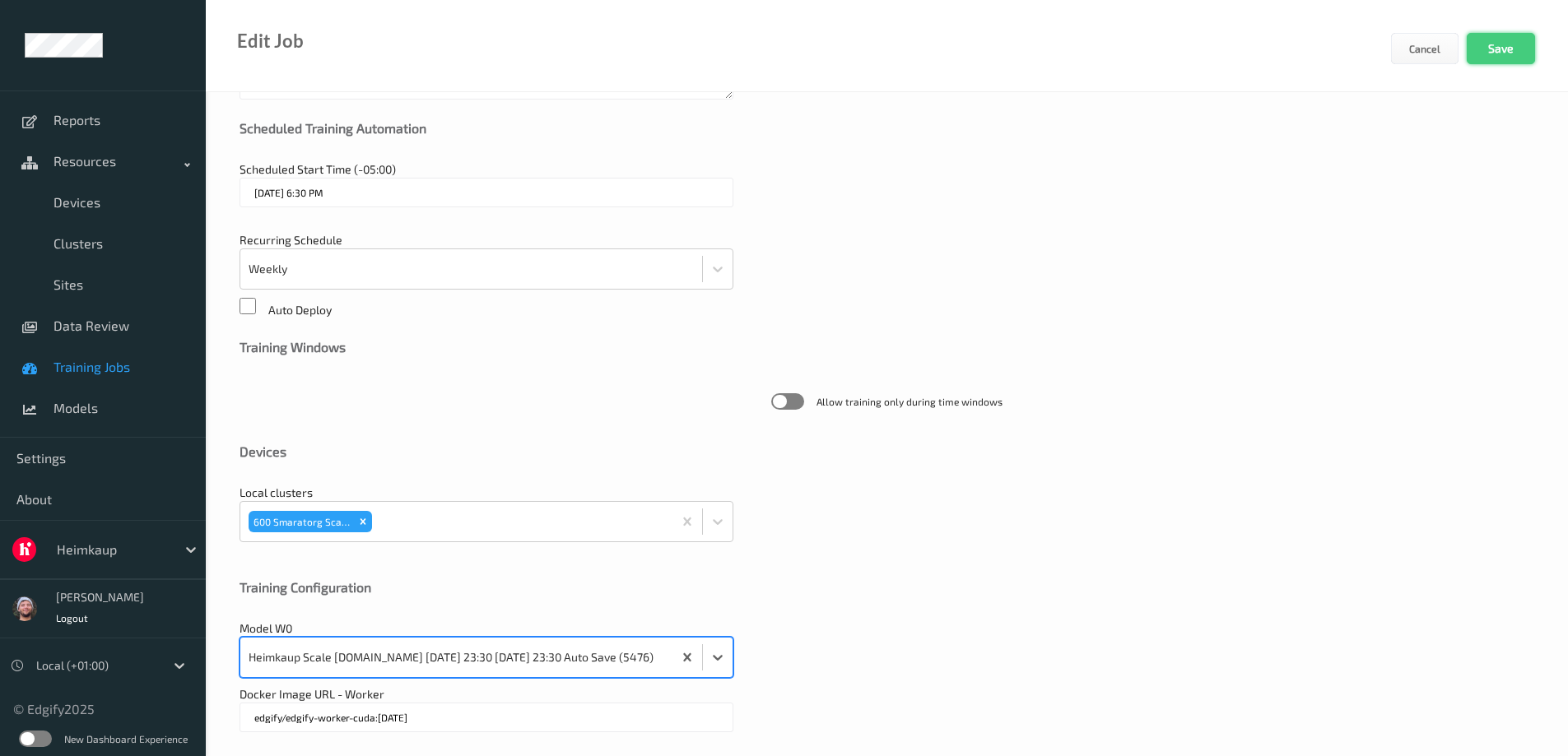
click at [1514, 63] on button "Save" at bounding box center [1500, 48] width 69 height 31
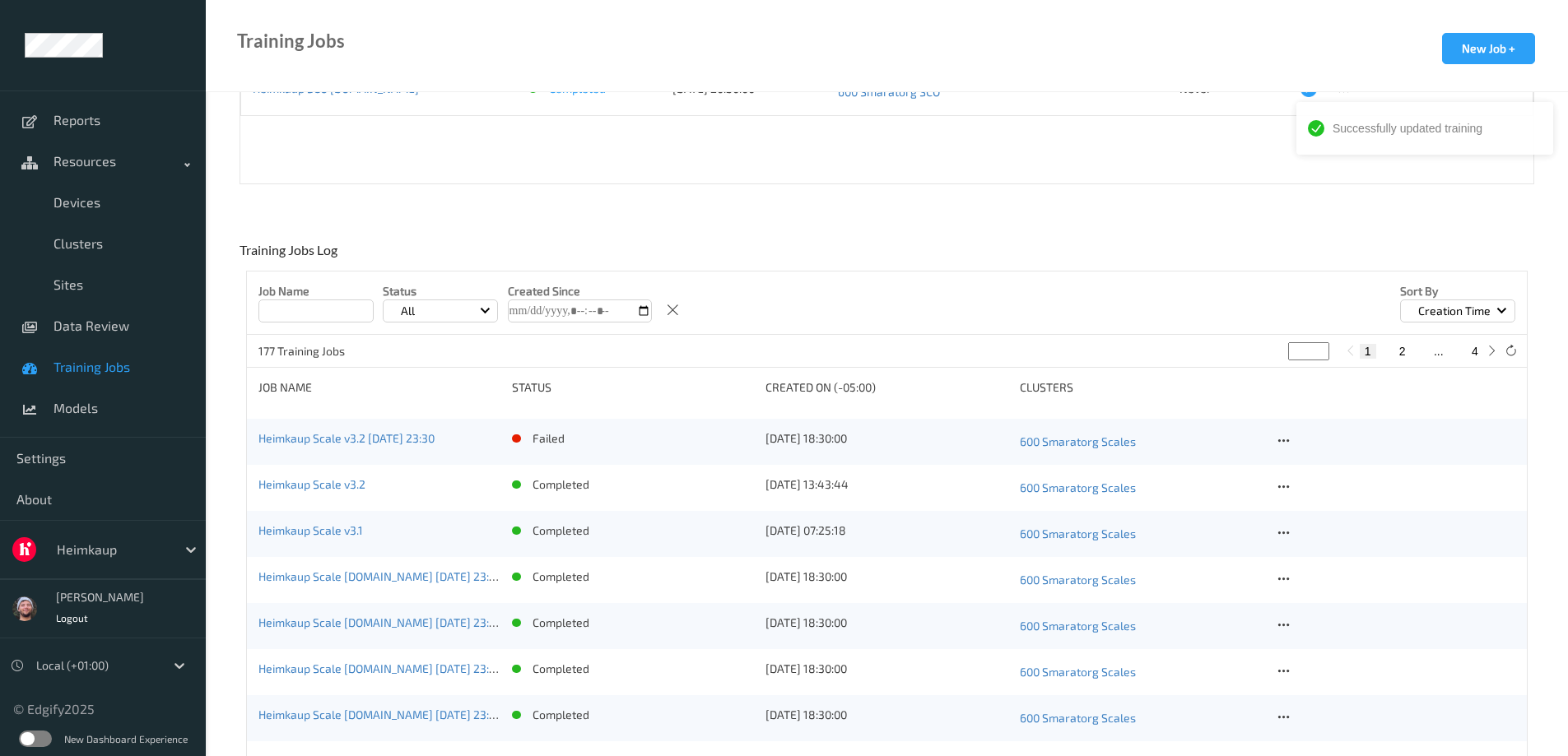
scroll to position [411, 0]
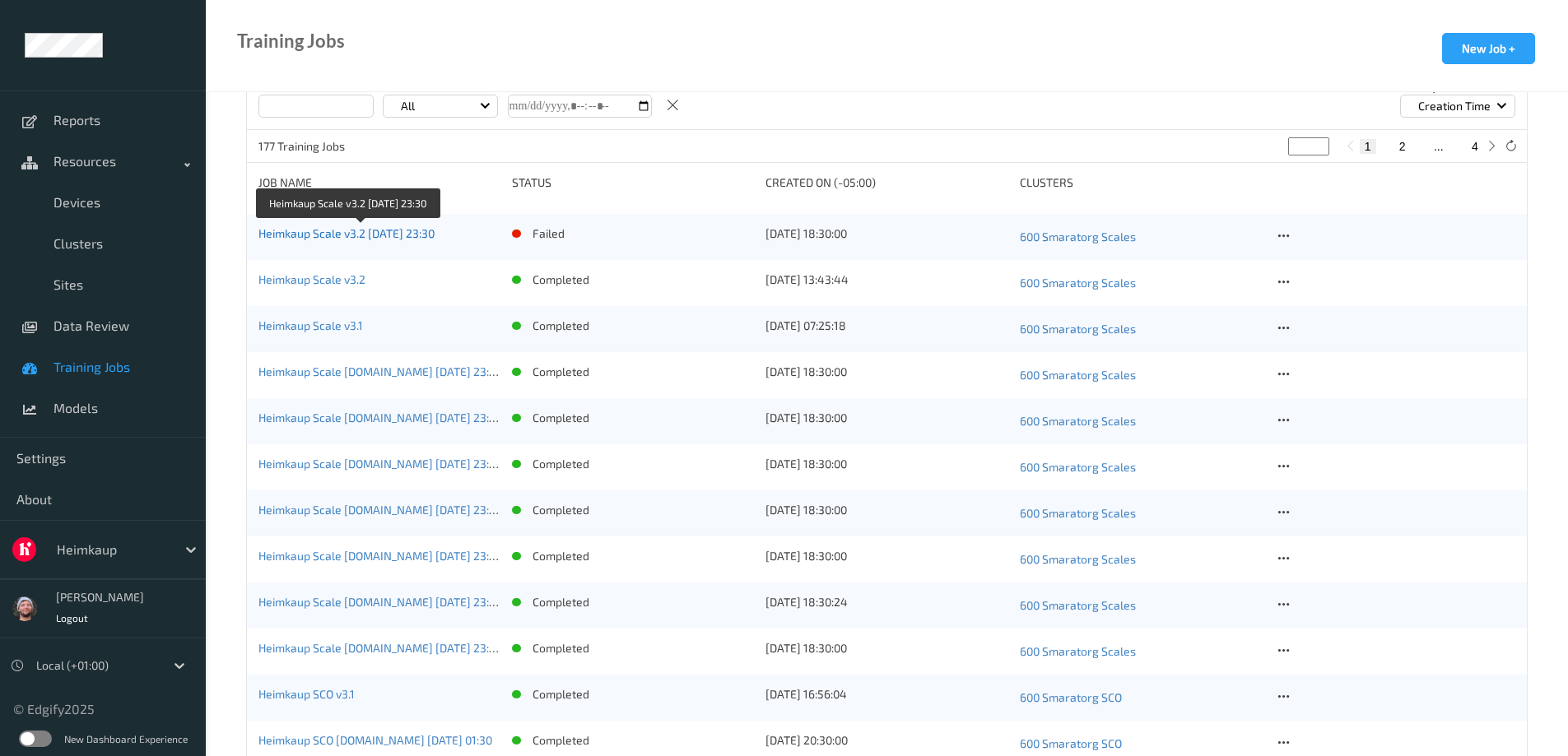
click at [365, 233] on link "Heimkaup Scale v3.2 2025-09-26 23:30" at bounding box center [346, 233] width 176 height 14
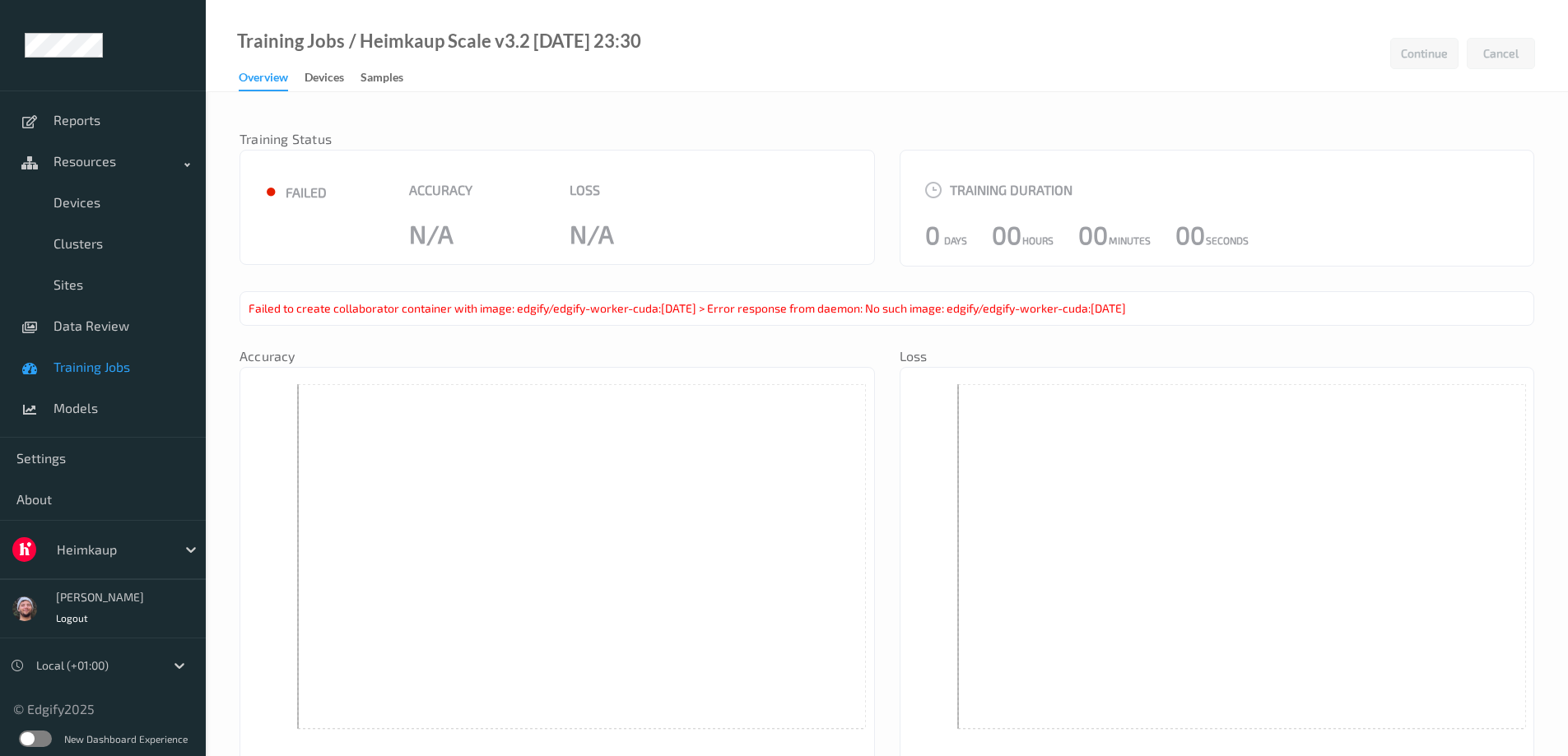
click at [96, 362] on span "Training Jobs" at bounding box center [121, 367] width 135 height 16
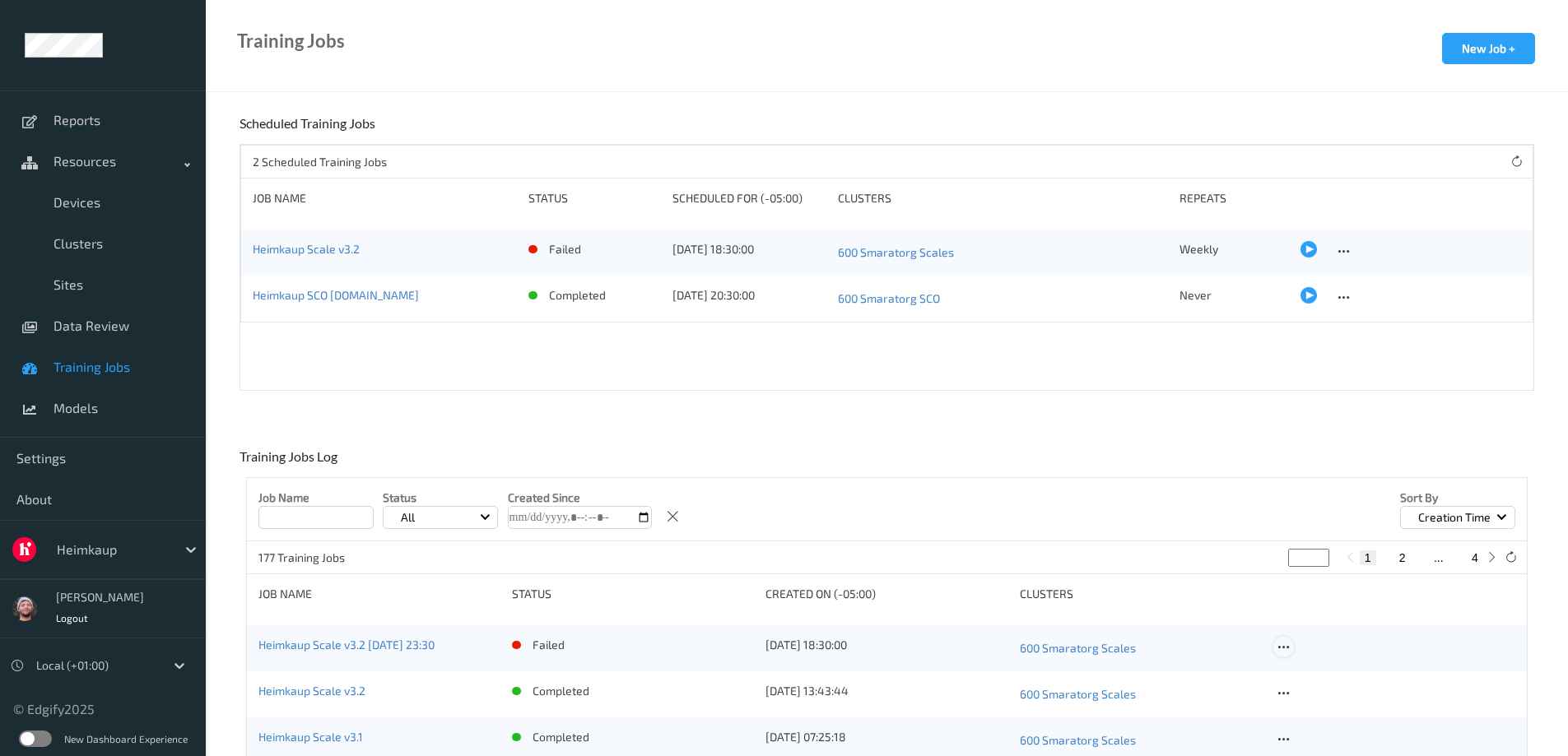
click at [1286, 650] on icon at bounding box center [1284, 647] width 14 height 14
click at [1312, 734] on div "Delete Job" at bounding box center [1325, 734] width 46 height 15
click at [108, 542] on div at bounding box center [112, 549] width 111 height 19
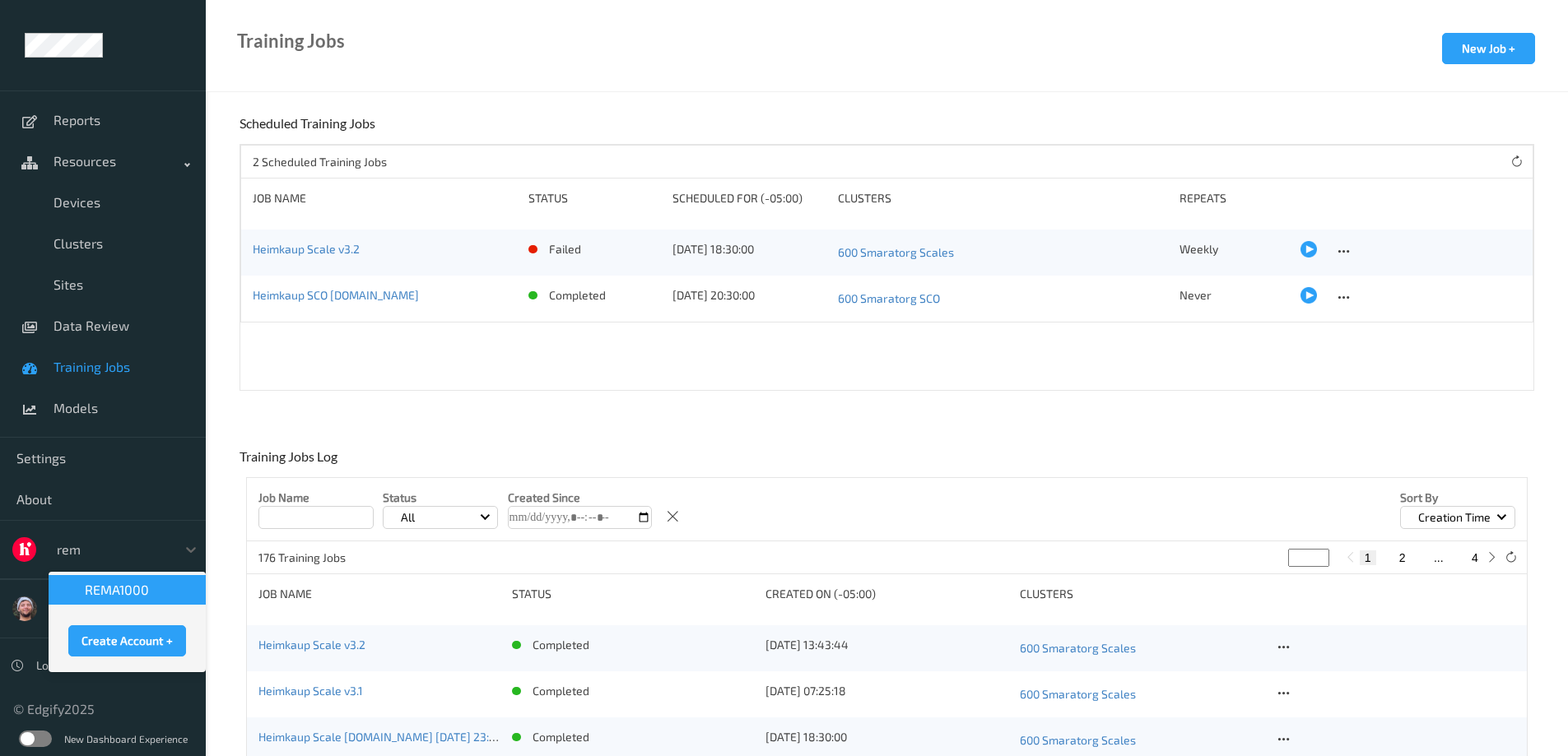
type input "rema"
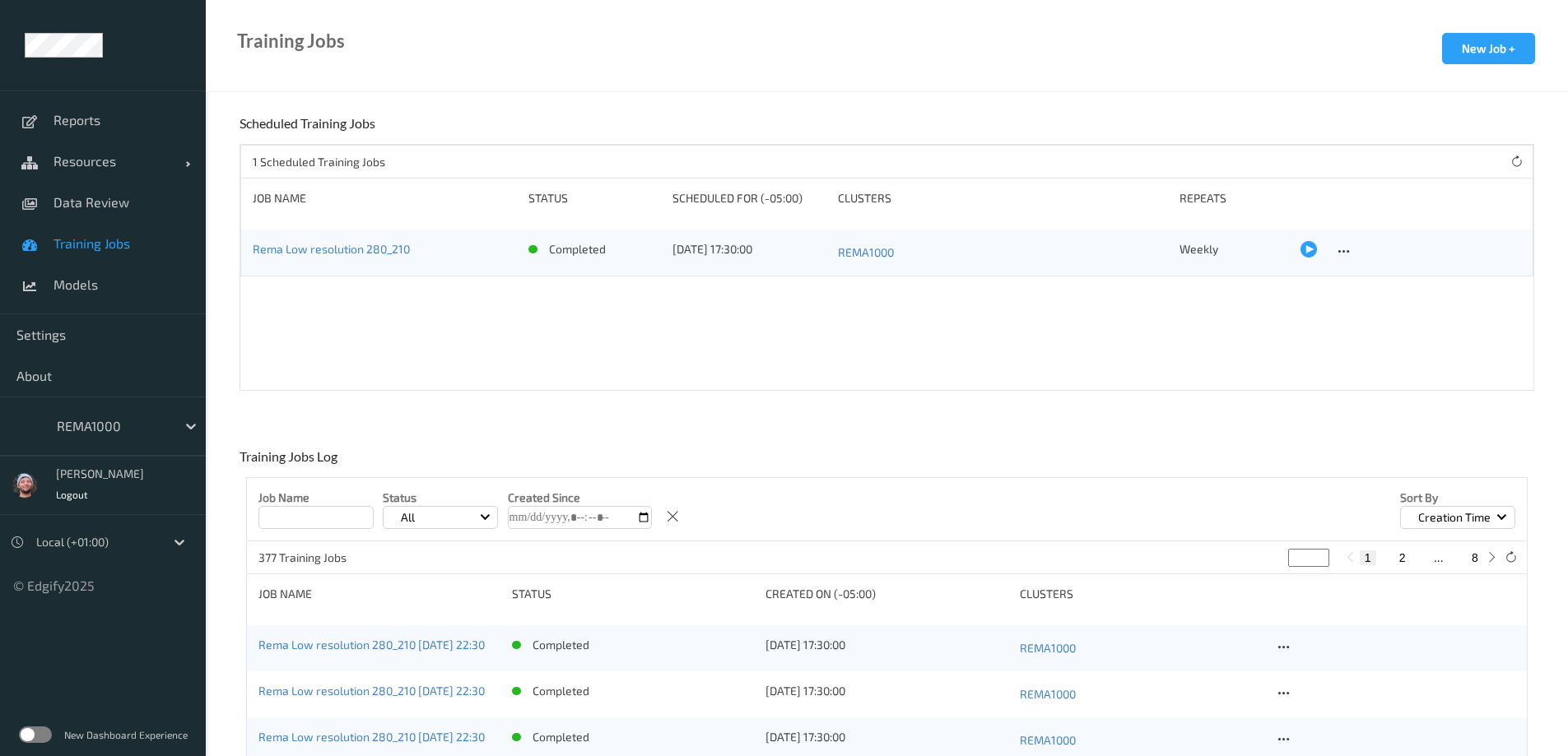
click at [115, 233] on link "Training Jobs" at bounding box center [102, 243] width 206 height 41
click at [97, 284] on span "Models" at bounding box center [121, 284] width 135 height 16
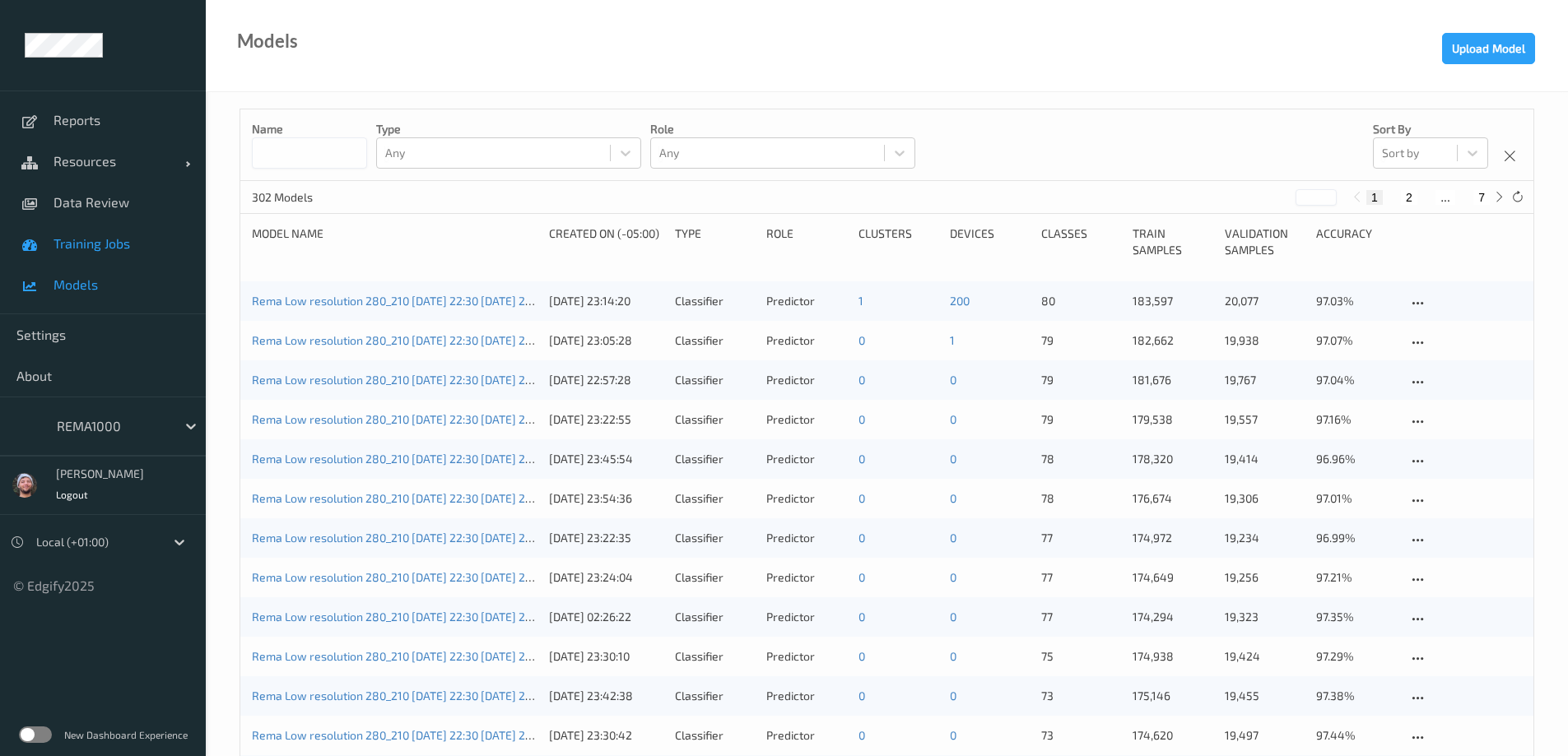
click at [95, 248] on span "Training Jobs" at bounding box center [121, 243] width 135 height 16
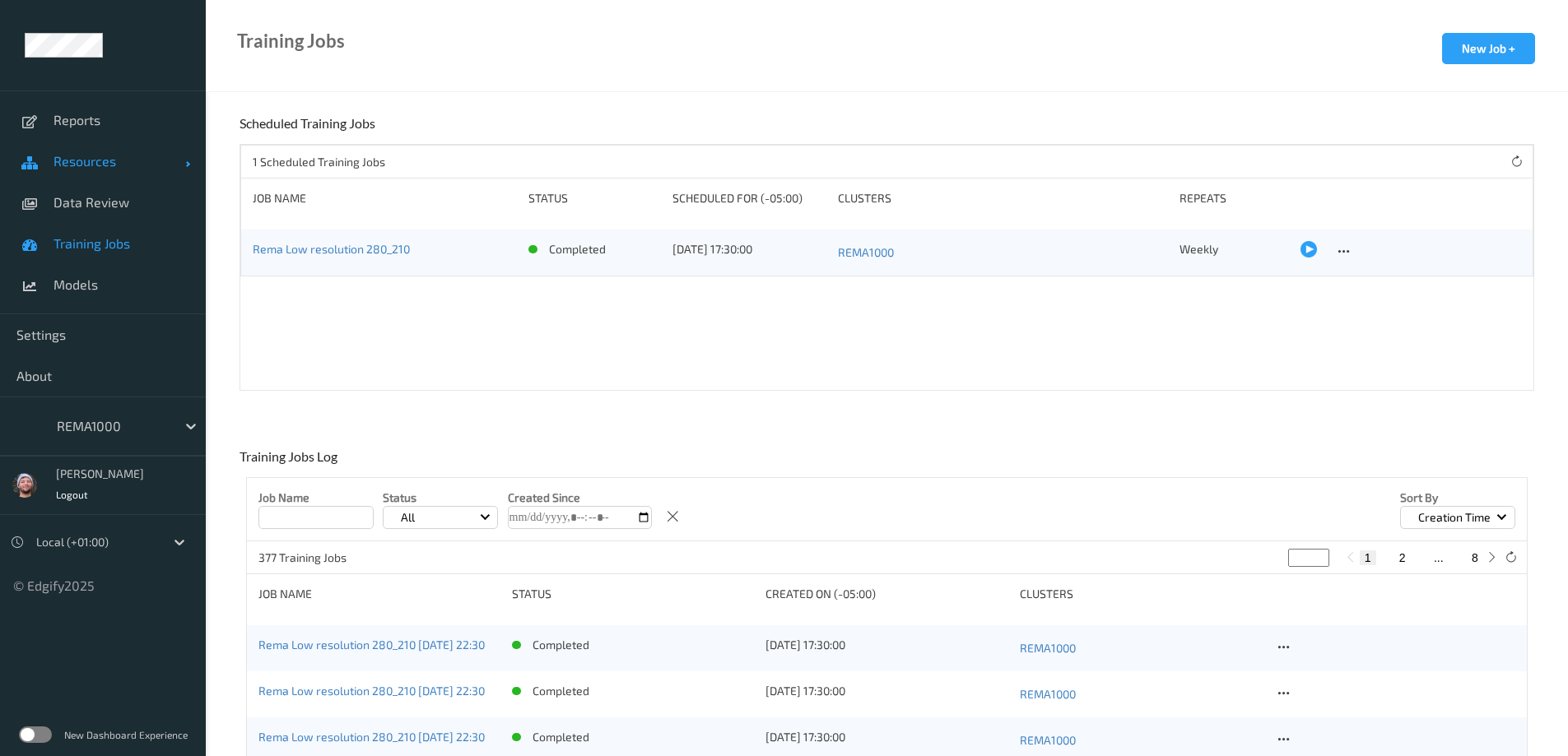
click at [86, 162] on span "Resources" at bounding box center [119, 161] width 132 height 16
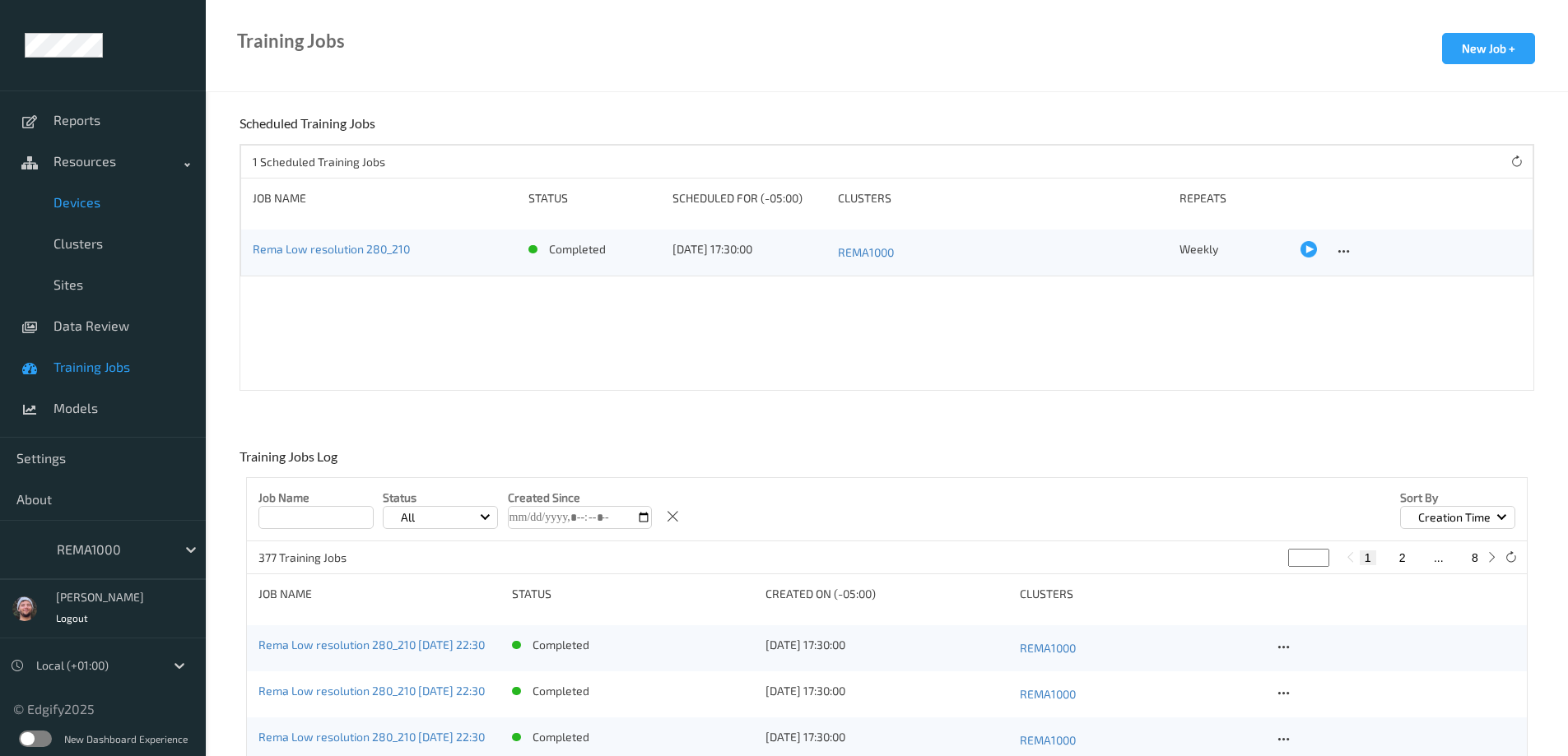
click at [87, 209] on span "Devices" at bounding box center [121, 201] width 135 height 16
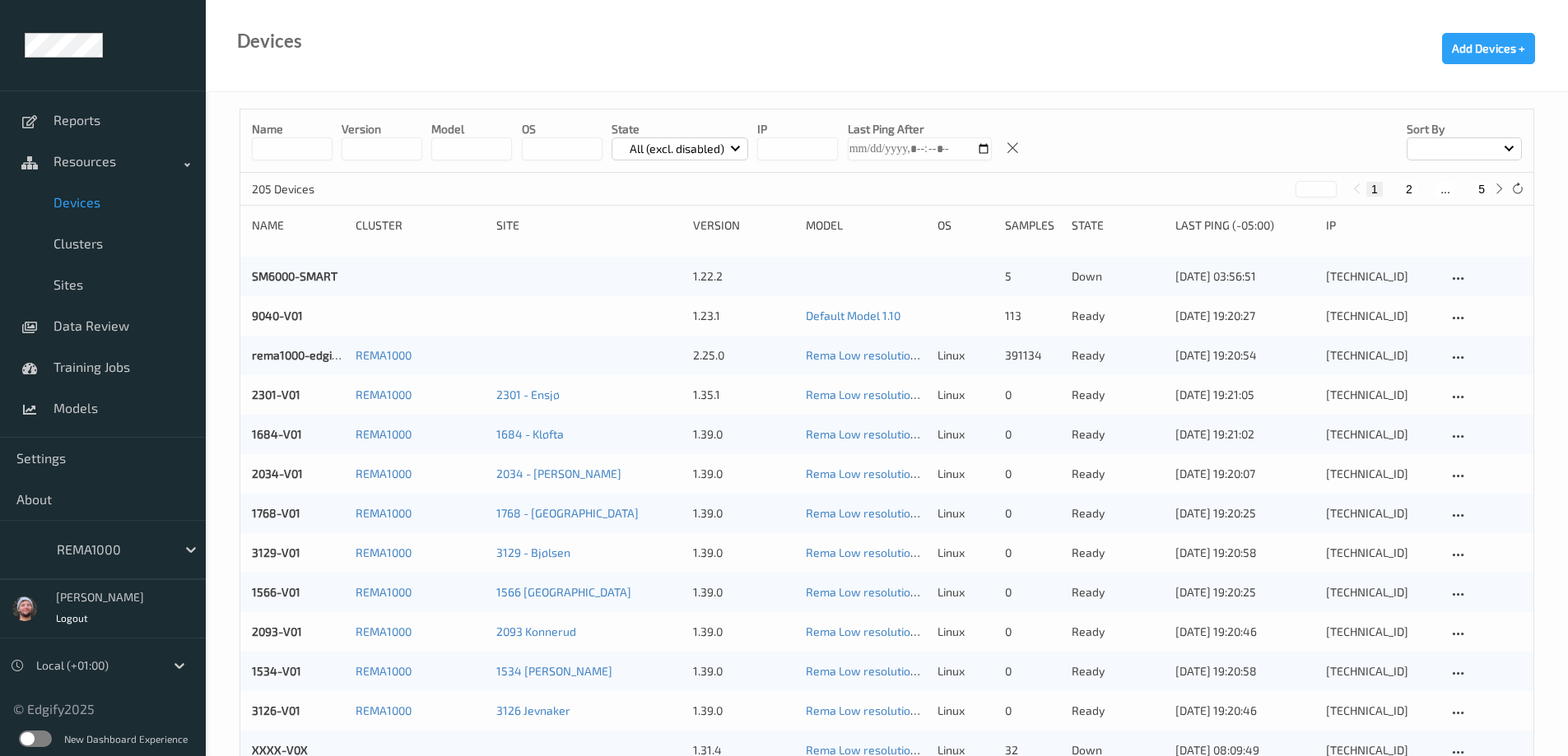
click at [1479, 190] on button "5" at bounding box center [1481, 189] width 16 height 14
type input "*"
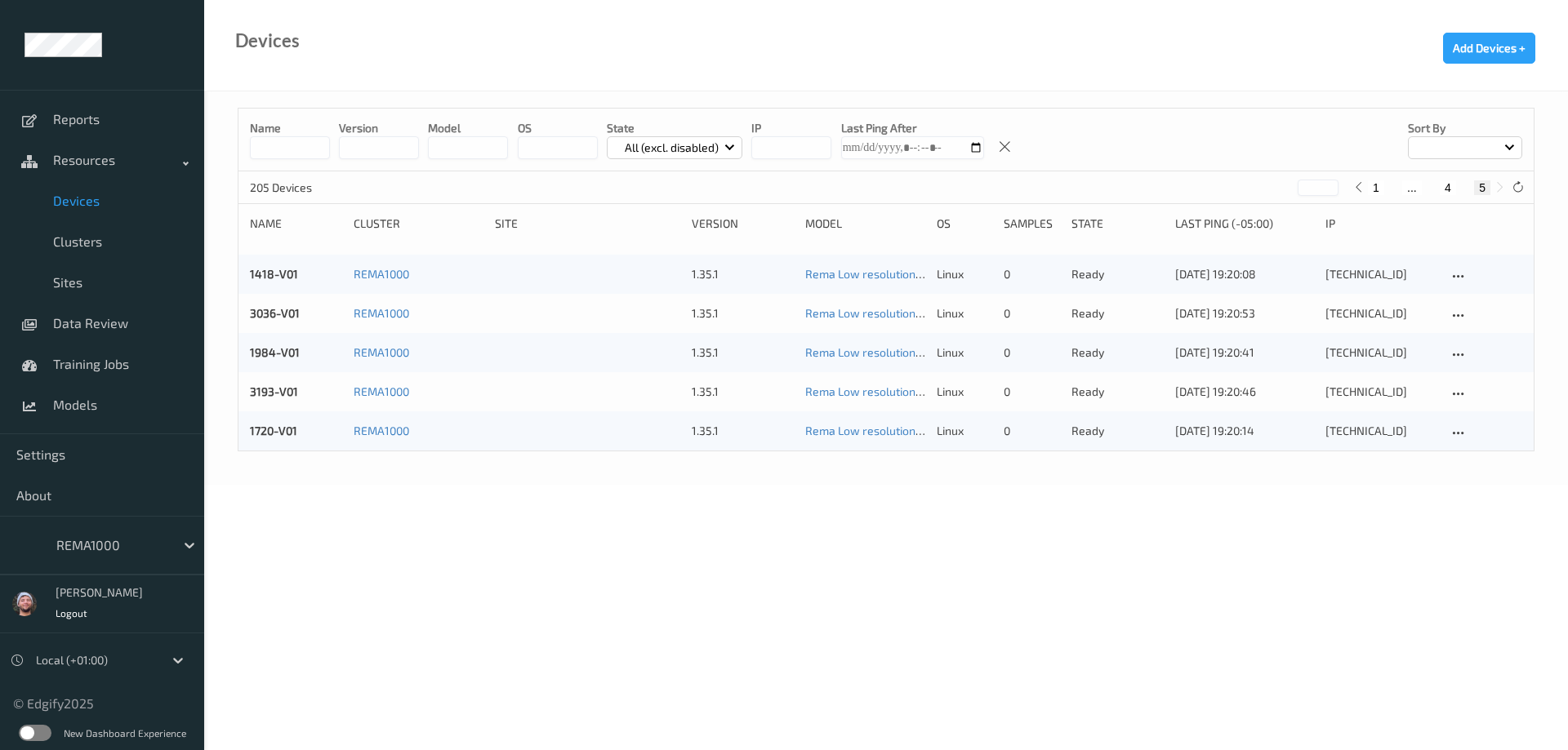
click at [119, 541] on div at bounding box center [111, 545] width 110 height 19
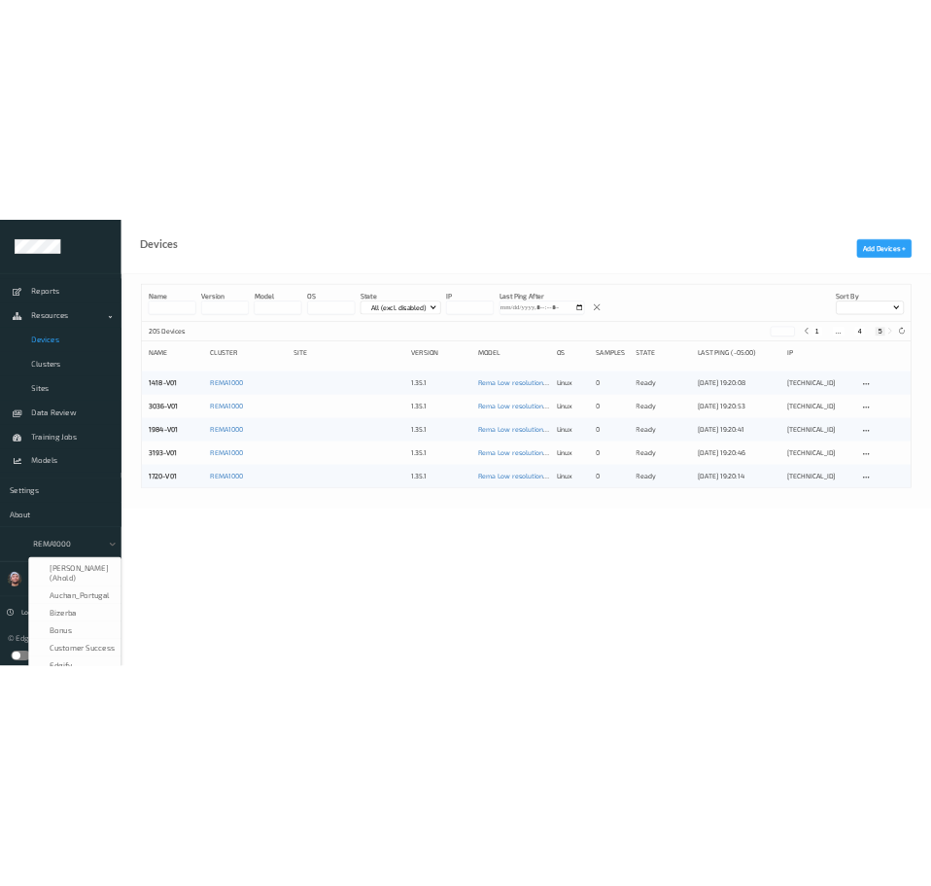
scroll to position [198, 0]
